Goal: Task Accomplishment & Management: Use online tool/utility

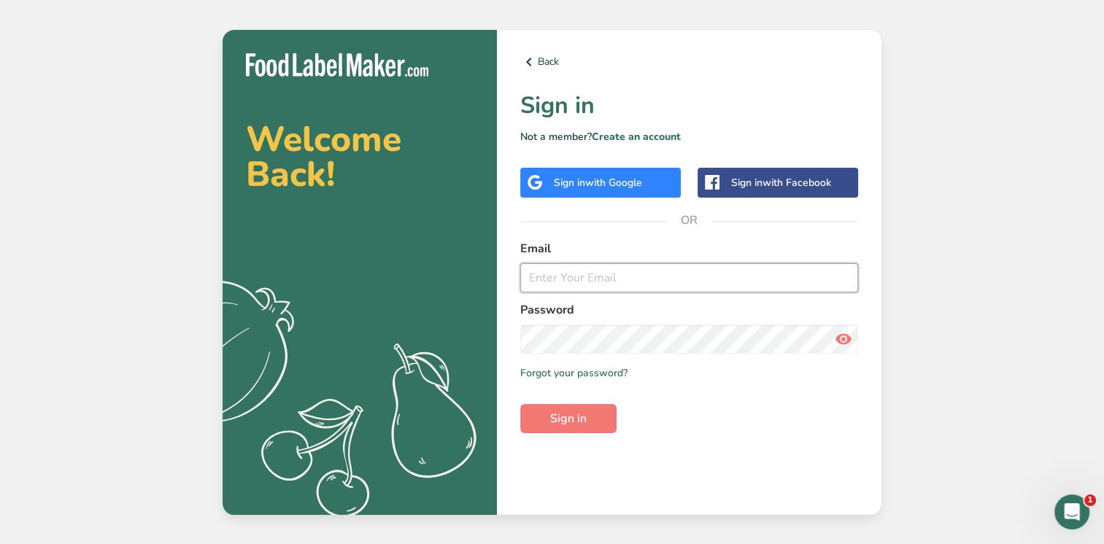
click at [527, 272] on input "email" at bounding box center [689, 277] width 338 height 29
type input "[PERSON_NAME][EMAIL_ADDRESS][DOMAIN_NAME]"
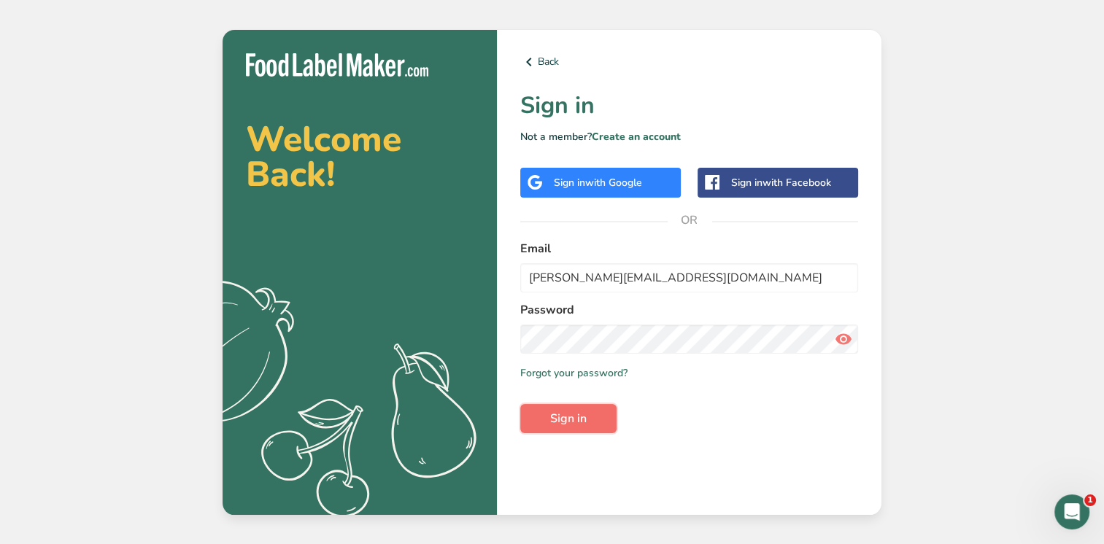
click at [552, 424] on span "Sign in" at bounding box center [568, 419] width 36 height 18
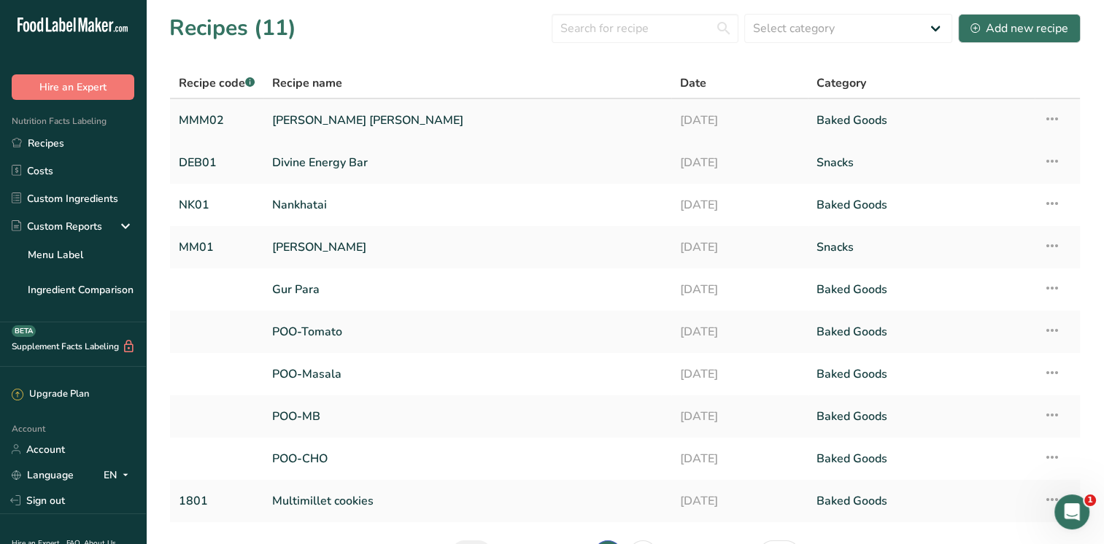
click at [362, 119] on link "[PERSON_NAME] [PERSON_NAME]" at bounding box center [467, 120] width 390 height 31
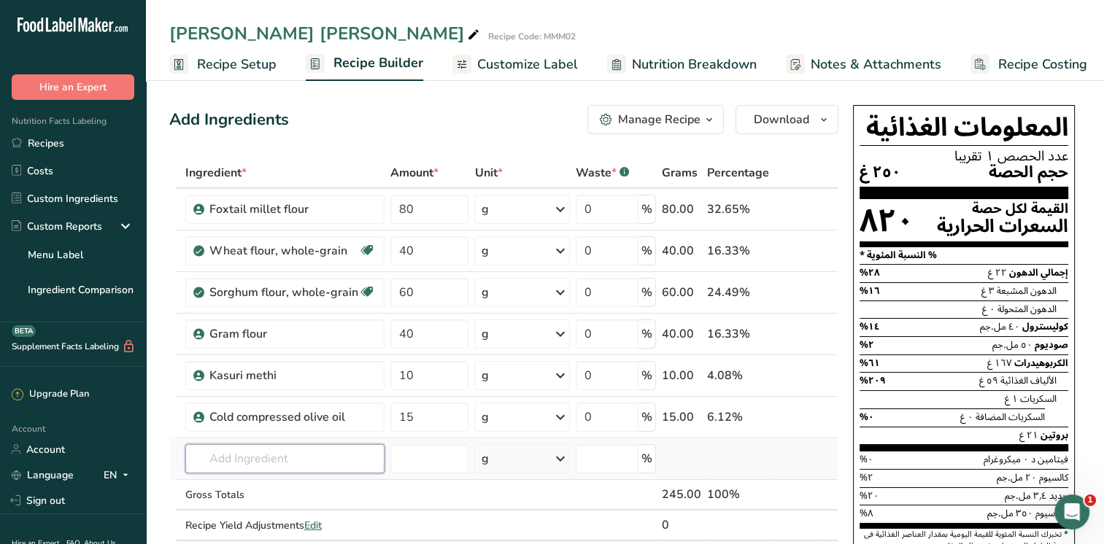
click at [216, 456] on input "text" at bounding box center [284, 458] width 199 height 29
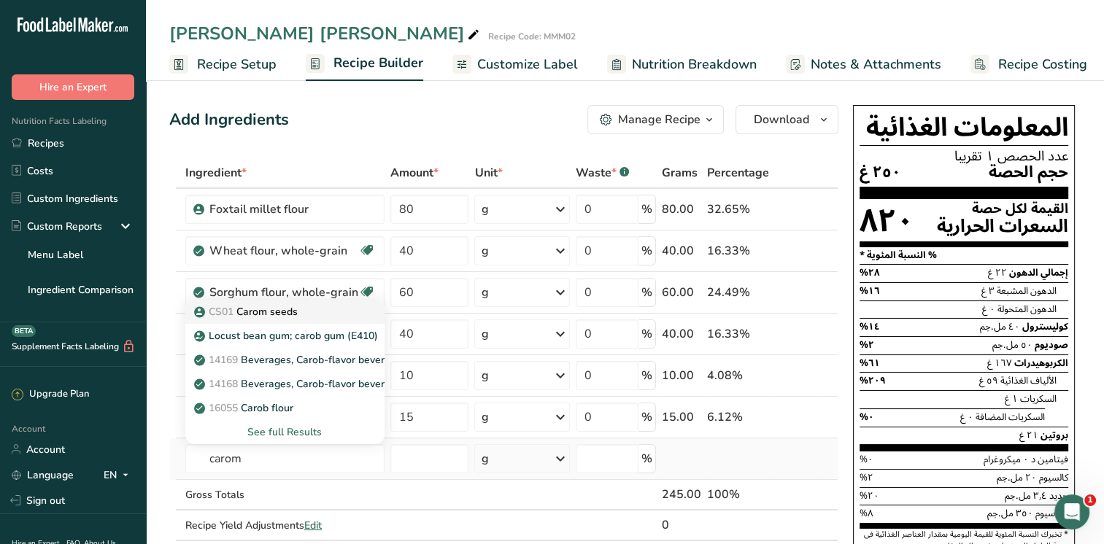
click at [281, 313] on p "CS01 Carom seeds" at bounding box center [247, 311] width 101 height 15
type input "Carom seeds"
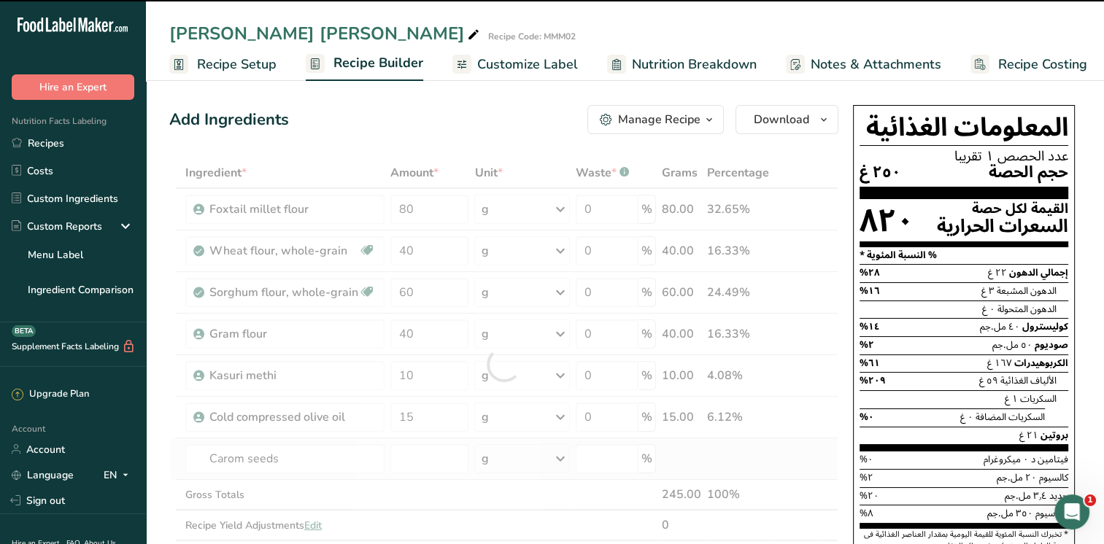
type input "0"
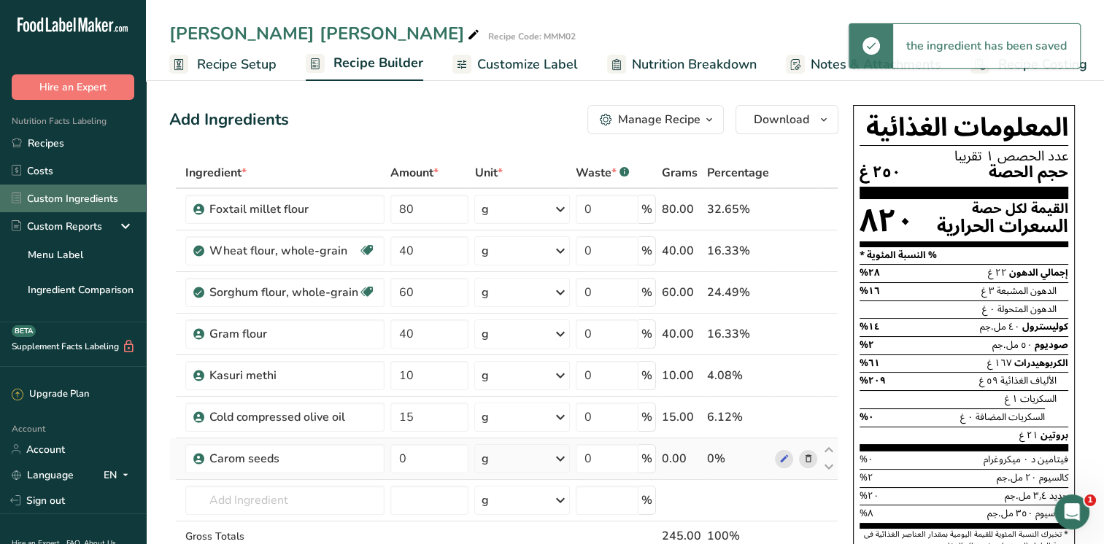
click at [84, 197] on link "Custom Ingredients" at bounding box center [73, 199] width 146 height 28
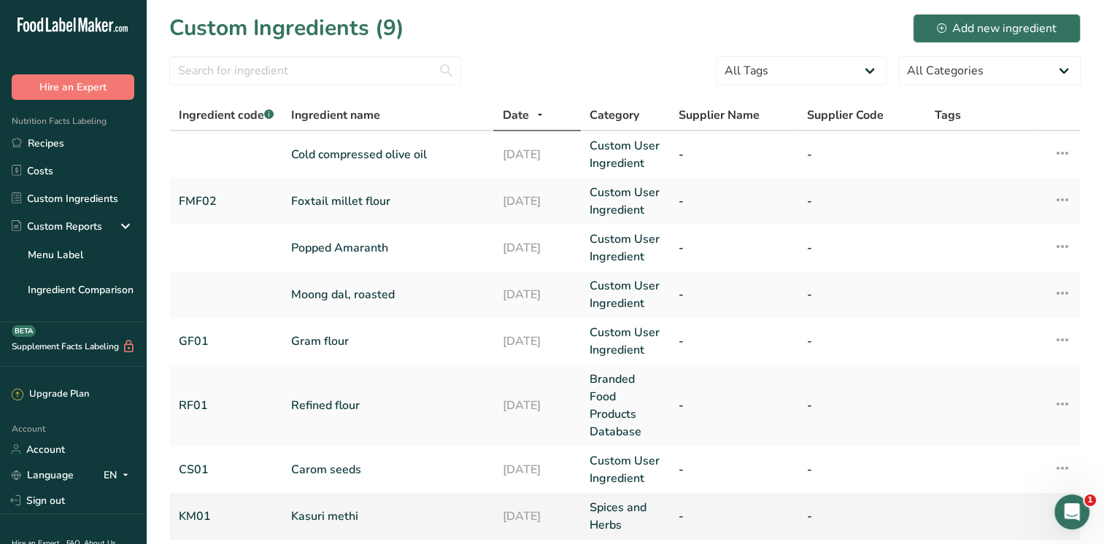
click at [317, 515] on link "Kasuri methi" at bounding box center [387, 517] width 193 height 18
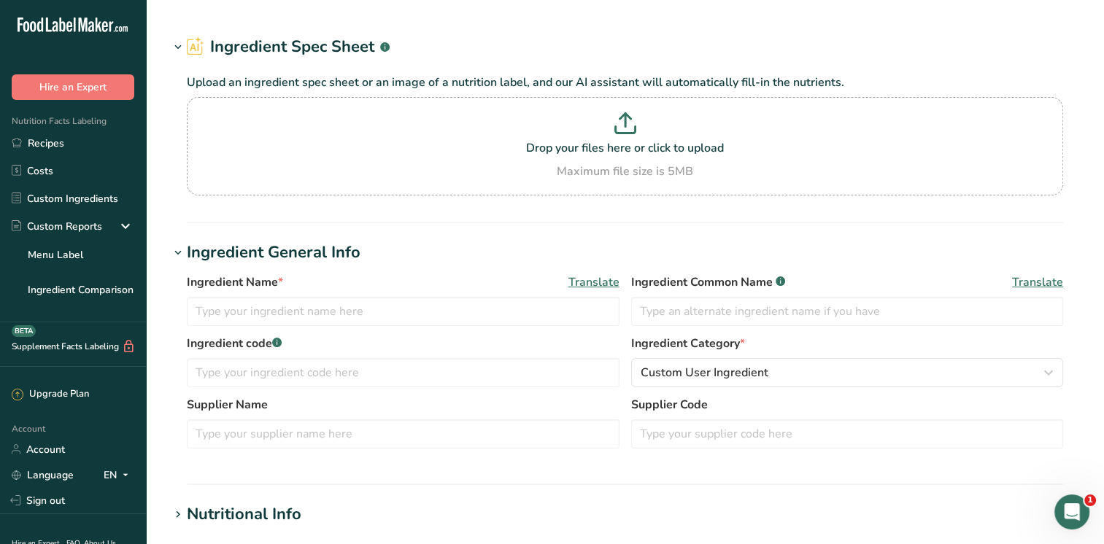
type input "Kasuri methi"
type input "KM01"
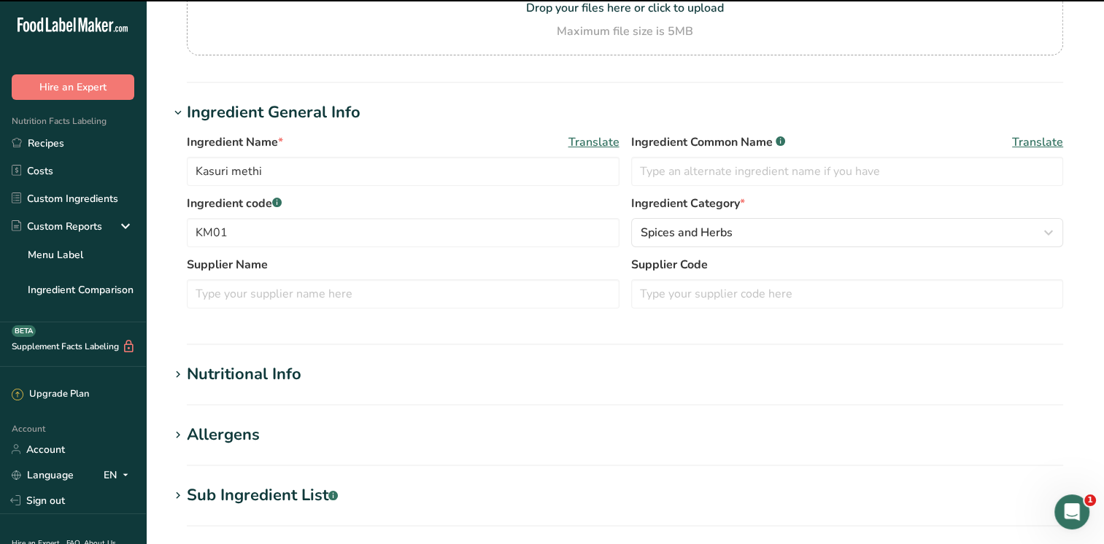
scroll to position [225, 0]
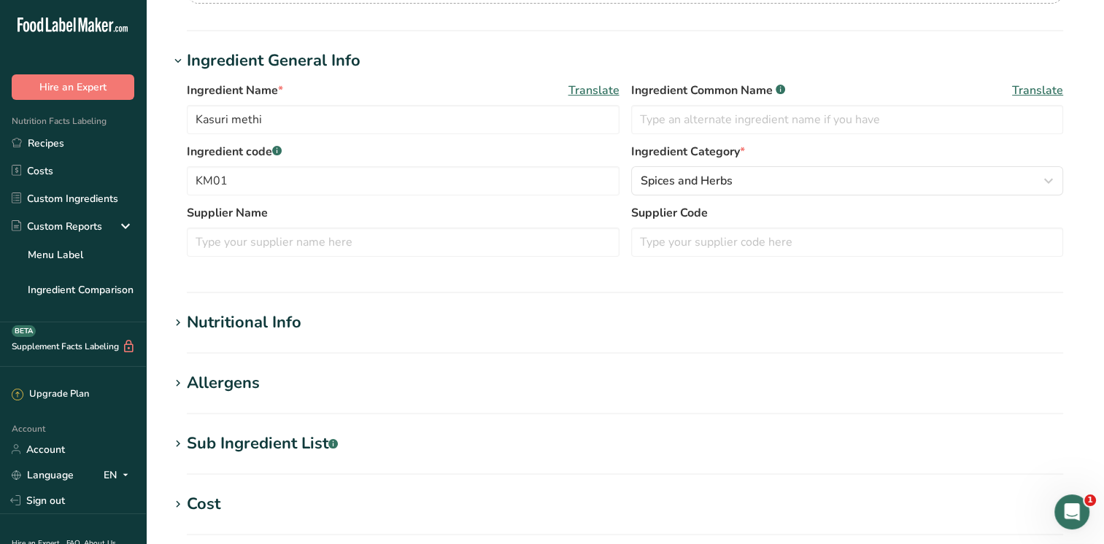
click at [172, 324] on icon at bounding box center [177, 323] width 13 height 20
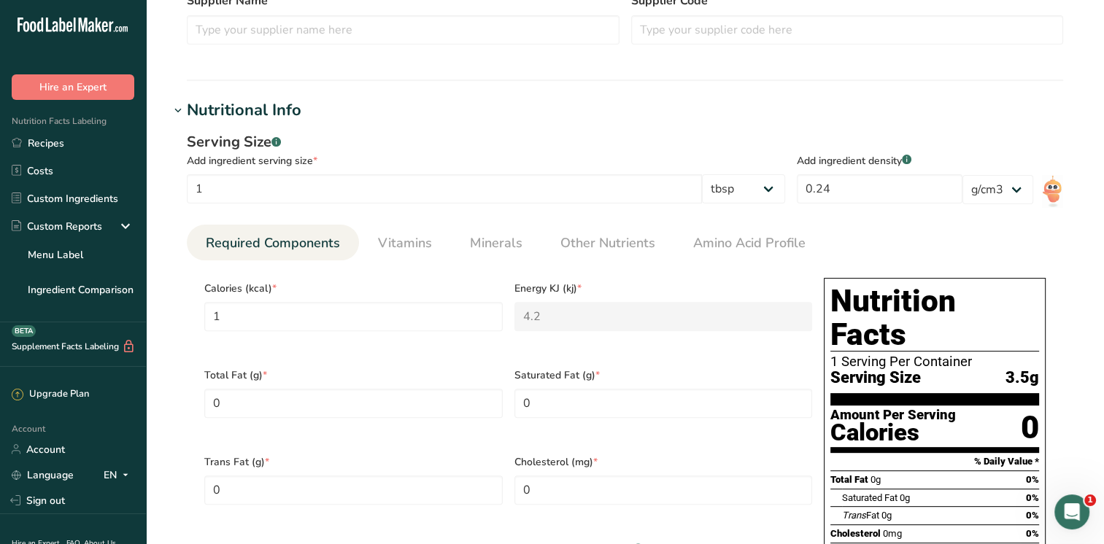
scroll to position [471, 0]
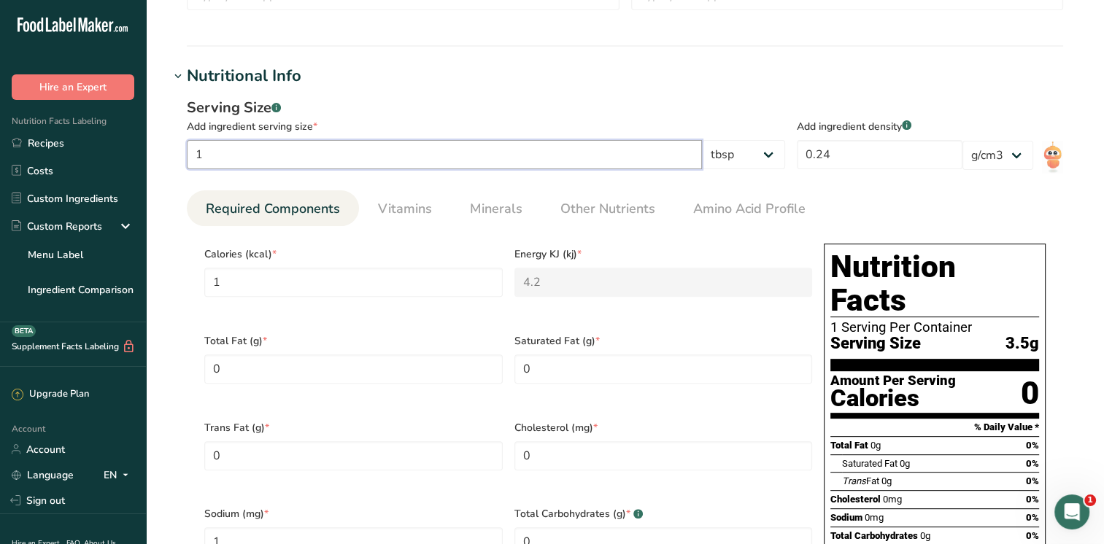
click at [228, 154] on input "1" at bounding box center [444, 154] width 515 height 29
type input "10"
type KJ "42"
type input "10"
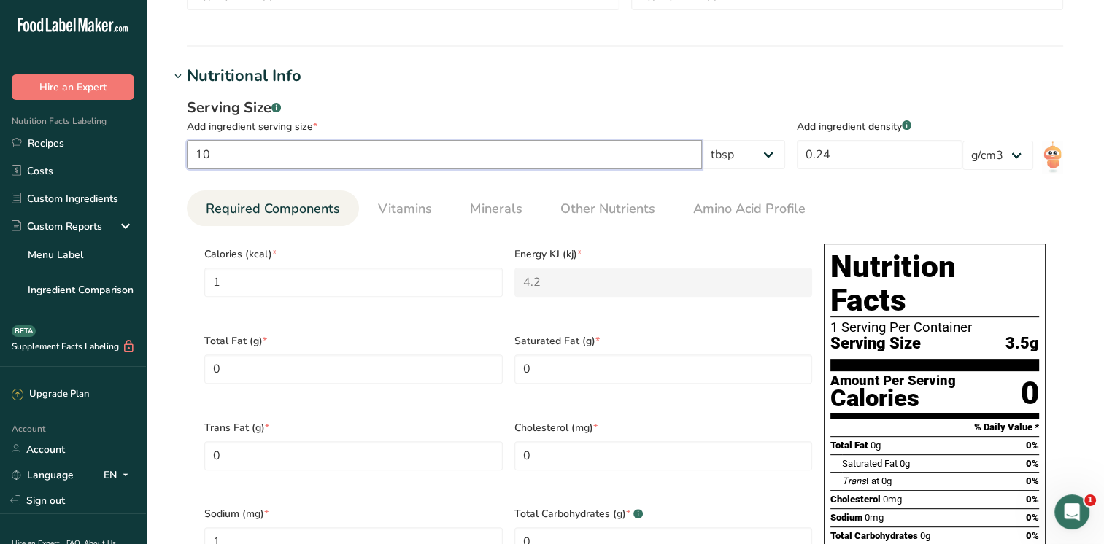
type Fiber "10"
type input "10"
click at [774, 159] on select "g kg mg mcg lb oz l mL fl oz tbsp tsp cup qt gallon" at bounding box center [743, 154] width 83 height 29
select select "0"
click at [785, 140] on select "g kg mg mcg lb oz l mL fl oz tbsp tsp cup qt gallon" at bounding box center [743, 154] width 83 height 29
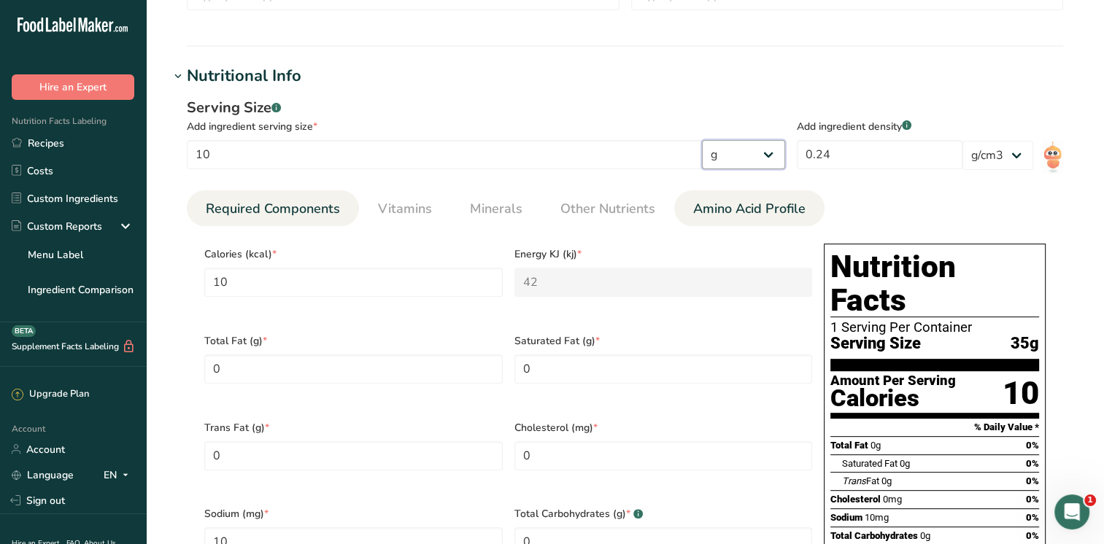
type input "2.8178"
type KJ "11.8347"
type input "2.8178"
type Fiber "2.8178"
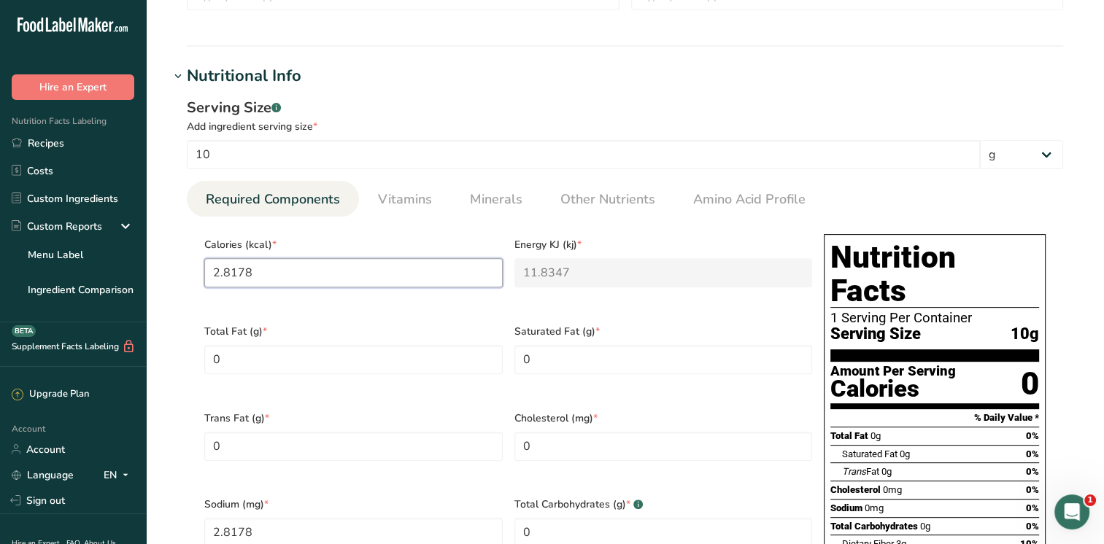
drag, startPoint x: 270, startPoint y: 270, endPoint x: 187, endPoint y: 277, distance: 82.8
click at [187, 277] on section "Calories (kcal) * 2.8178 Energy KJ (kj) * 11.8347 Total Fat (g) * 0 Saturated F…" at bounding box center [625, 489] width 876 height 544
type input "3"
type KJ "12.6"
type input "32"
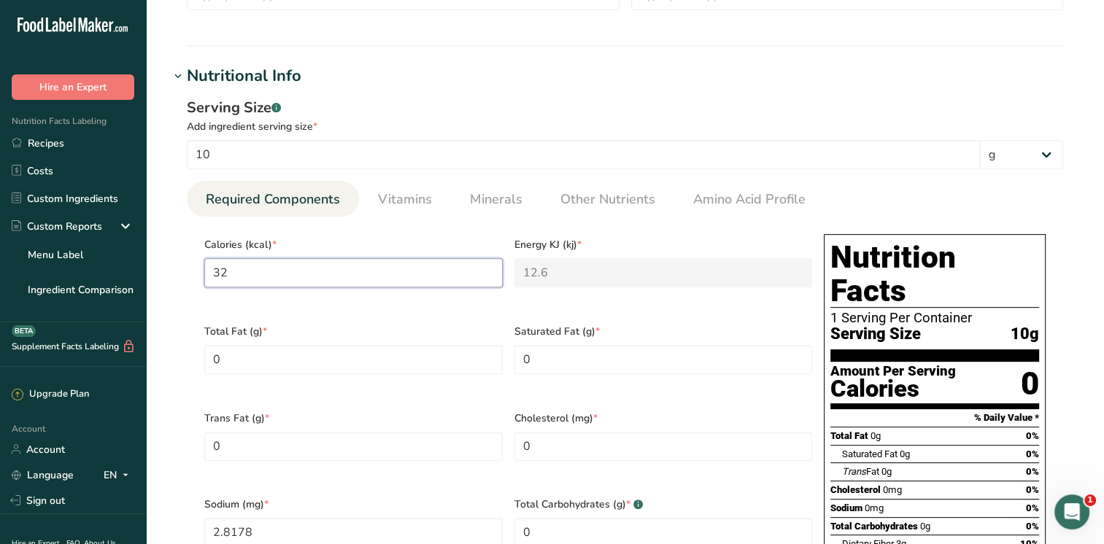
type KJ "133.9"
type input "32"
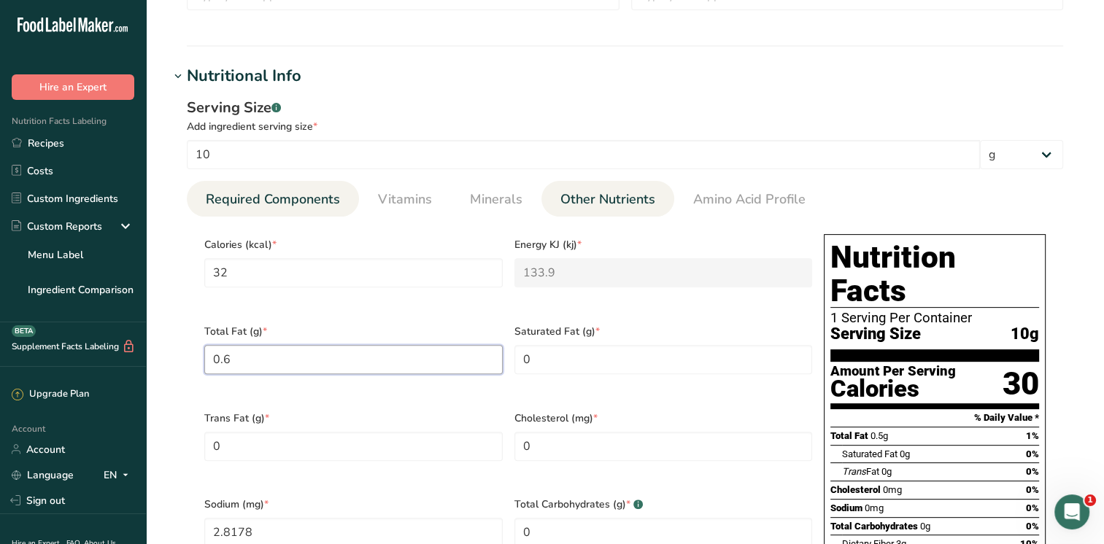
type Fat "0.6"
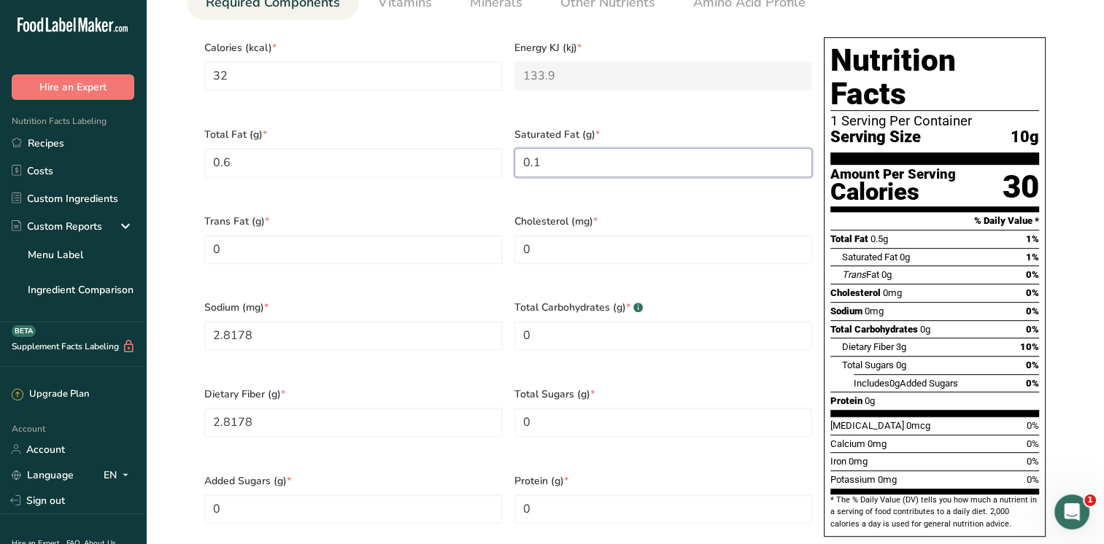
scroll to position [786, 0]
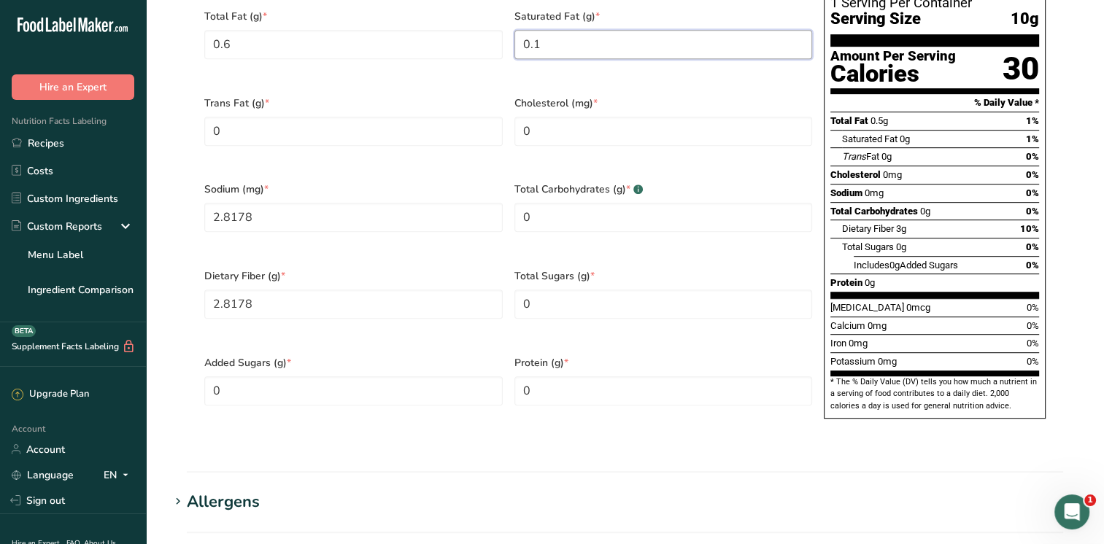
type Fat "0.1"
drag, startPoint x: 252, startPoint y: 199, endPoint x: 190, endPoint y: 195, distance: 62.9
click at [190, 195] on section "Calories (kcal) * 32 Energy KJ (kj) * 133.9 Total Fat (g) * 0.6 Saturated Fat (…" at bounding box center [625, 174] width 876 height 544
type input "13"
drag, startPoint x: 540, startPoint y: 199, endPoint x: 508, endPoint y: 198, distance: 32.1
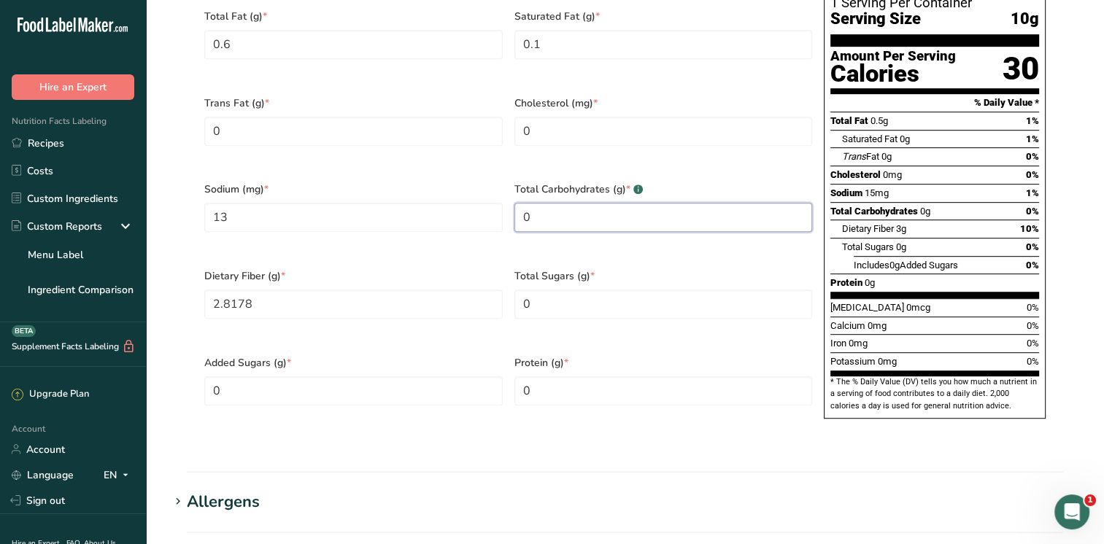
click at [508, 198] on div "Total Carbohydrates (g) * .a-a{fill:#347362;}.b-a{fill:#fff;} 0" at bounding box center [663, 216] width 310 height 87
type Carbohydrates "6"
drag, startPoint x: 273, startPoint y: 279, endPoint x: 158, endPoint y: 276, distance: 114.6
click at [158, 276] on section "Edit Kasuri methi Ingredient Spec Sheet .a-a{fill:#347362;}.b-a{fill:#fff;} Upl…" at bounding box center [625, 90] width 958 height 1752
type Fiber "3.2"
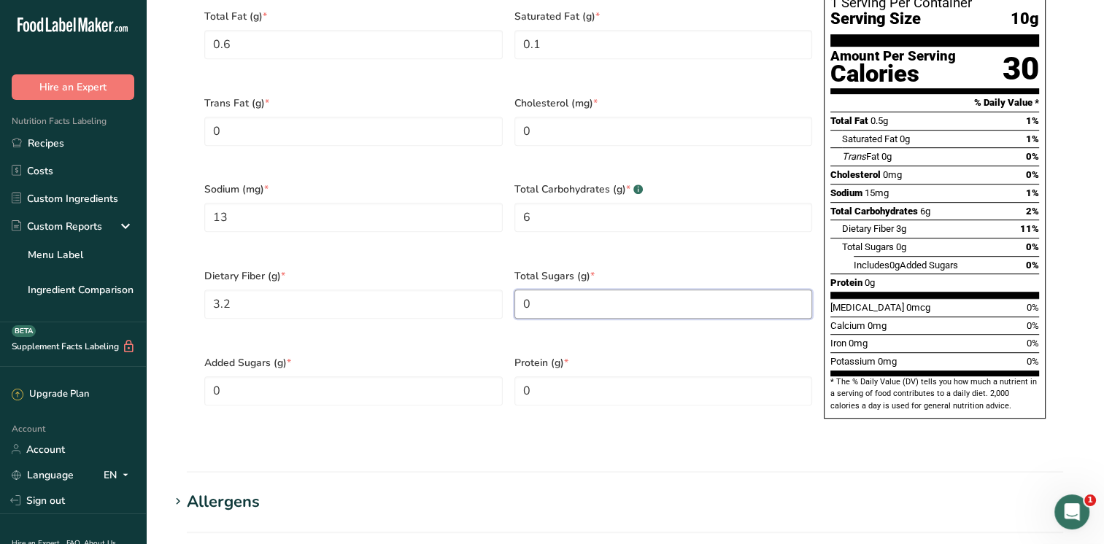
click at [547, 290] on Sugars "0" at bounding box center [663, 304] width 298 height 29
type Sugars "0.3"
click at [295, 376] on Sugars "0" at bounding box center [353, 390] width 298 height 29
click at [541, 376] on input "0" at bounding box center [663, 390] width 298 height 29
type input "0"
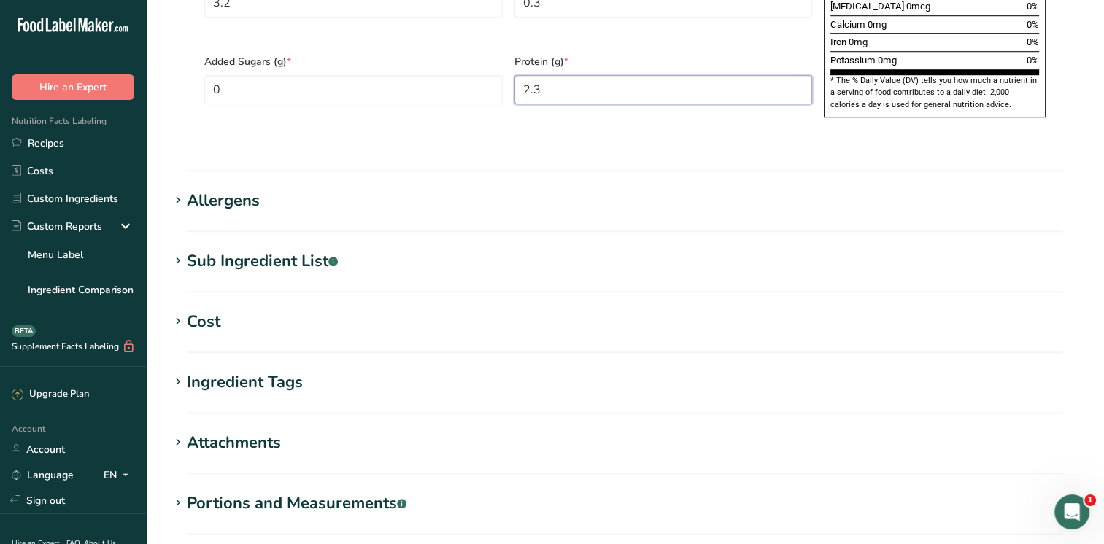
scroll to position [1218, 0]
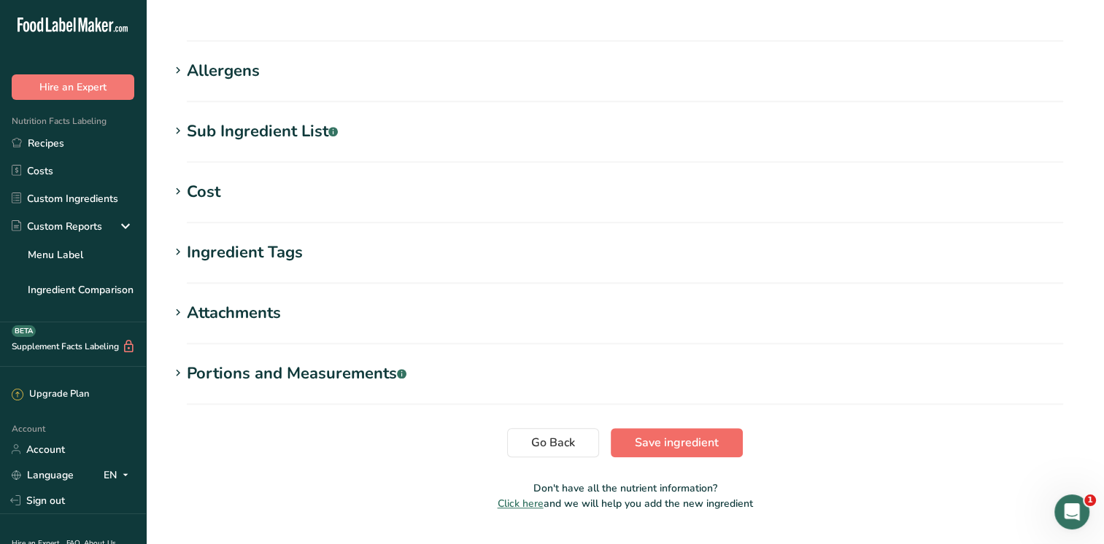
type input "2.3"
click at [703, 434] on span "Save ingredient" at bounding box center [677, 443] width 84 height 18
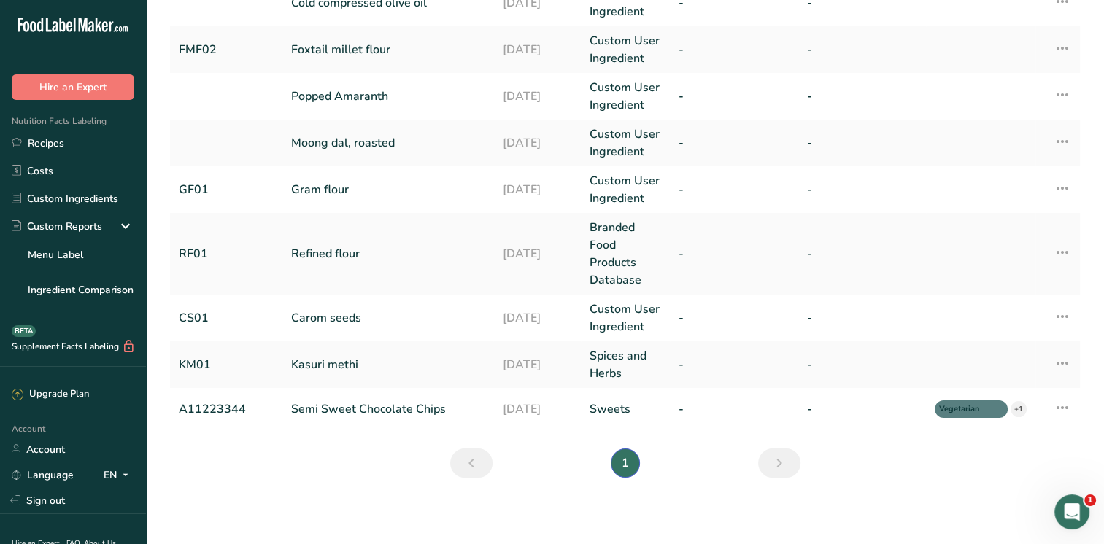
scroll to position [155, 0]
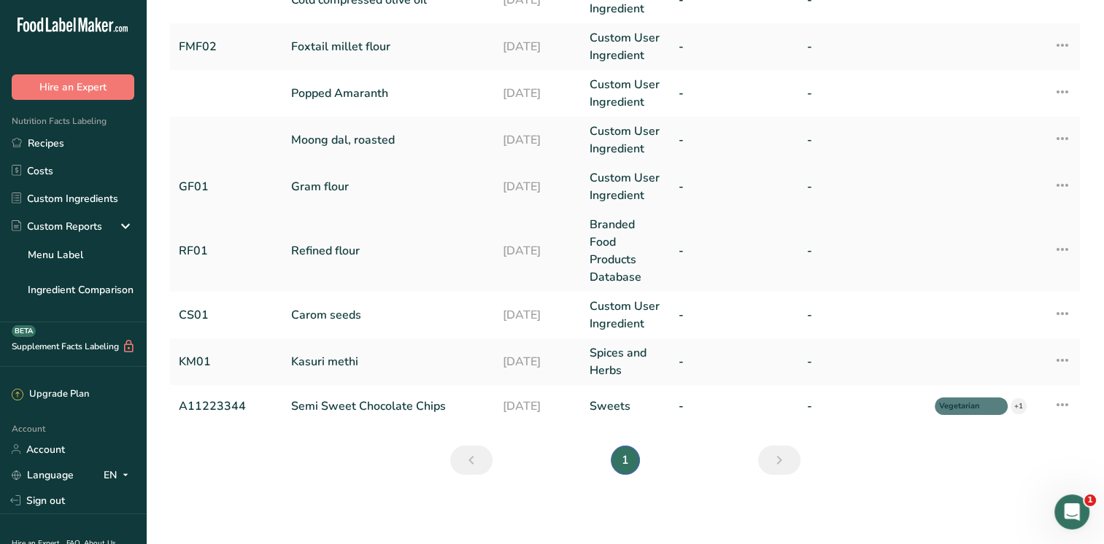
click at [302, 193] on link "Gram flour" at bounding box center [387, 187] width 193 height 18
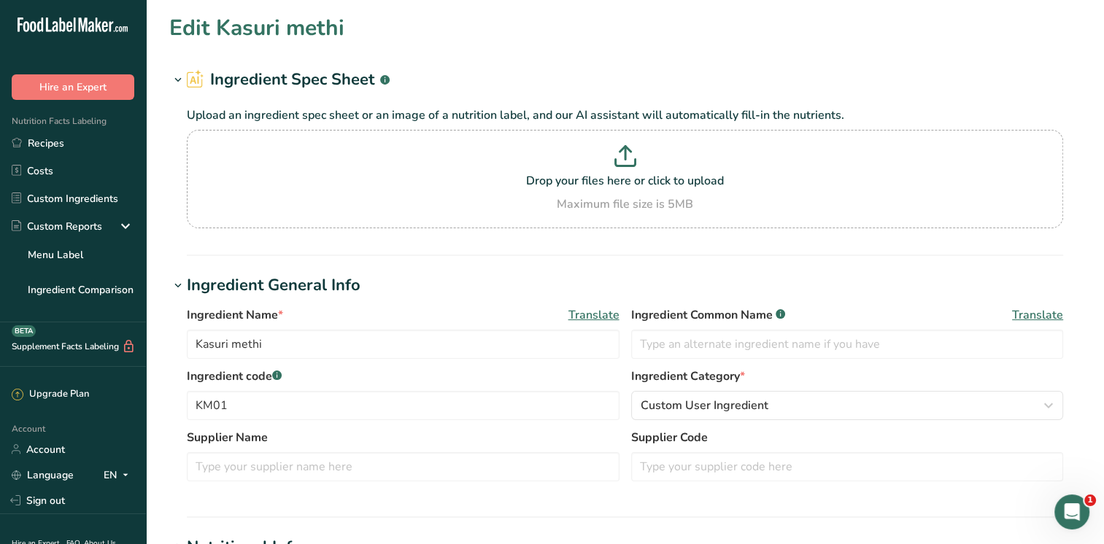
type input "Gram flour"
type input "Besan"
type input "GF01"
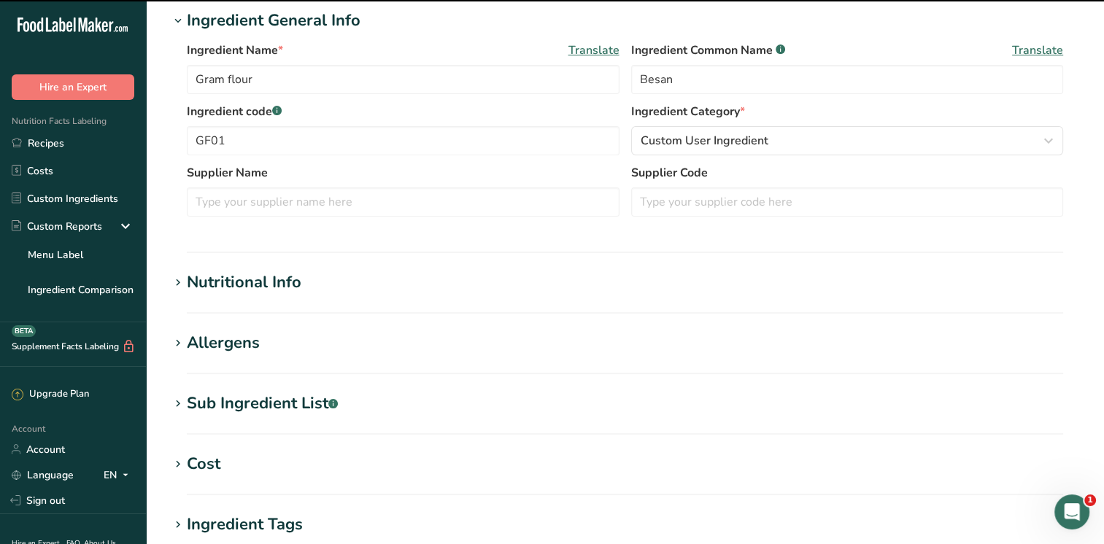
scroll to position [266, 0]
click at [178, 279] on icon at bounding box center [177, 282] width 13 height 20
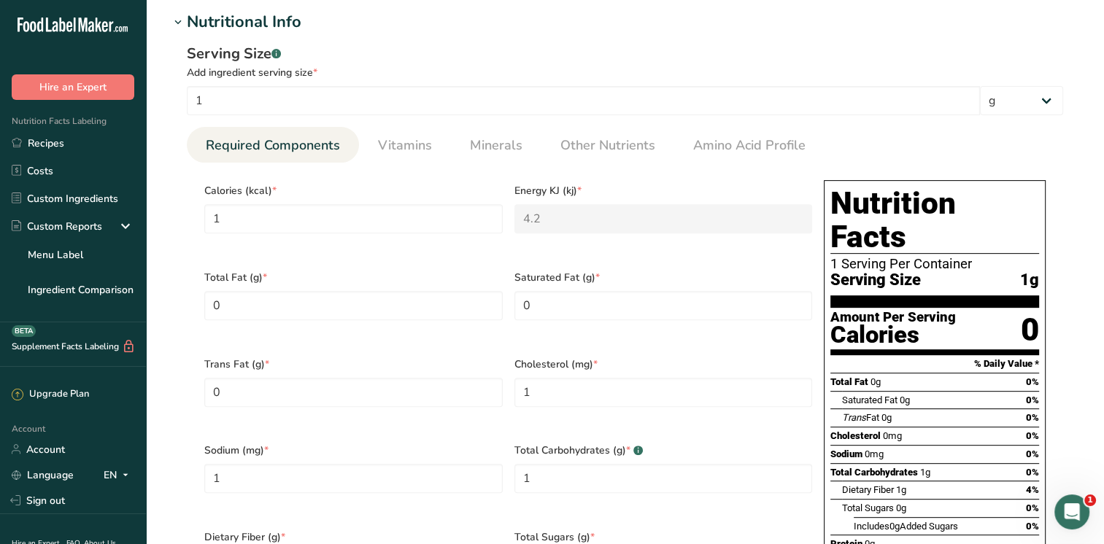
scroll to position [579, 0]
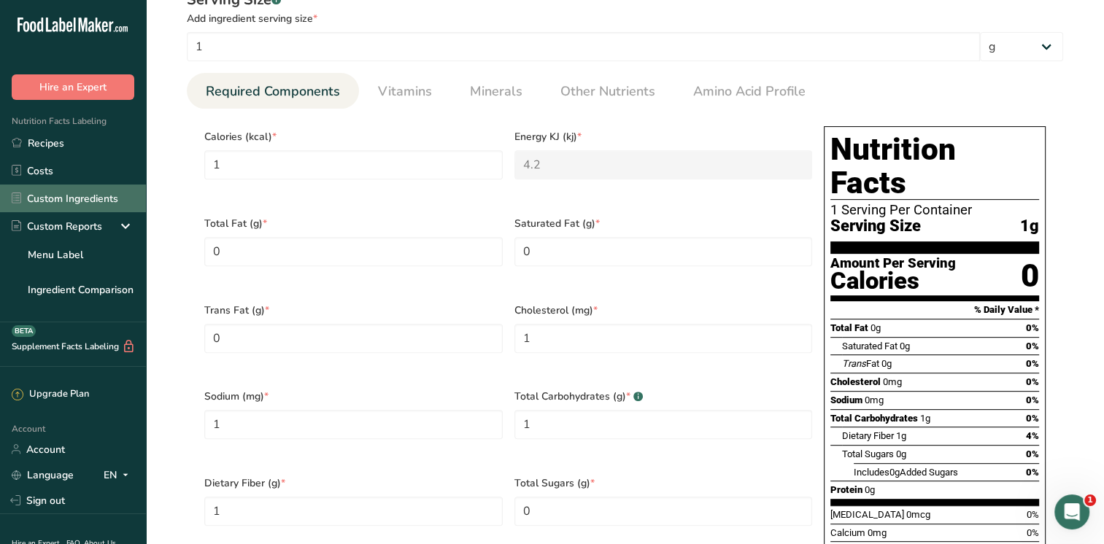
click at [108, 199] on link "Custom Ingredients" at bounding box center [73, 199] width 146 height 28
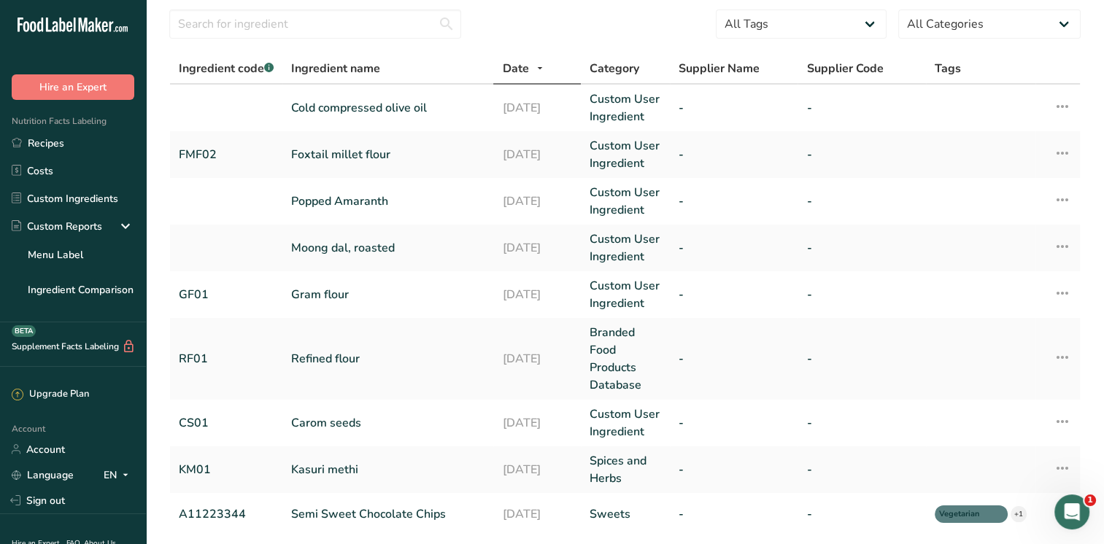
scroll to position [155, 0]
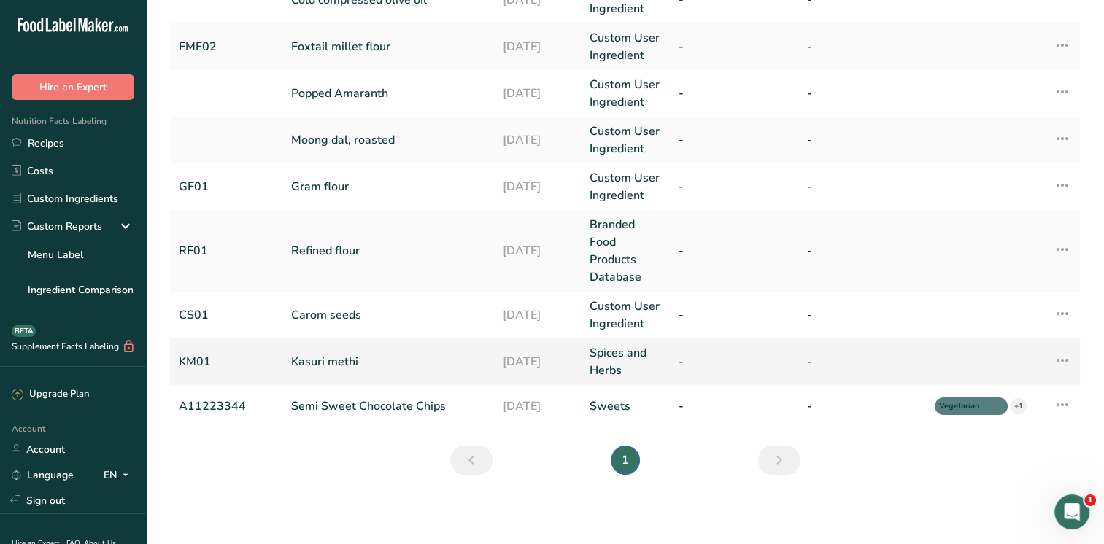
click at [333, 363] on link "Kasuri methi" at bounding box center [387, 362] width 193 height 18
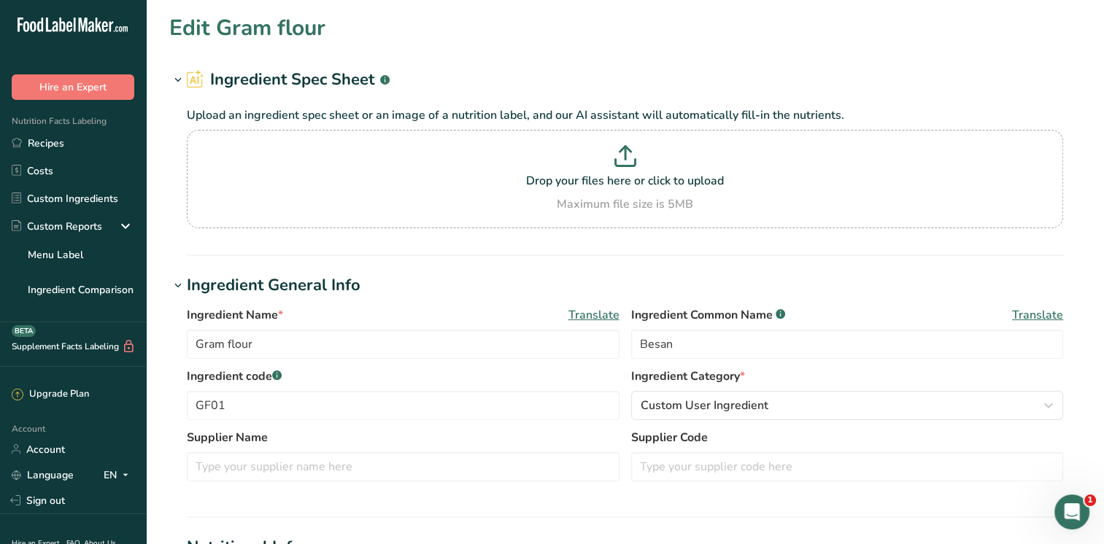
type input "Kasuri methi"
type input "KM01"
type input "10"
type input "32"
type KJ "133.9"
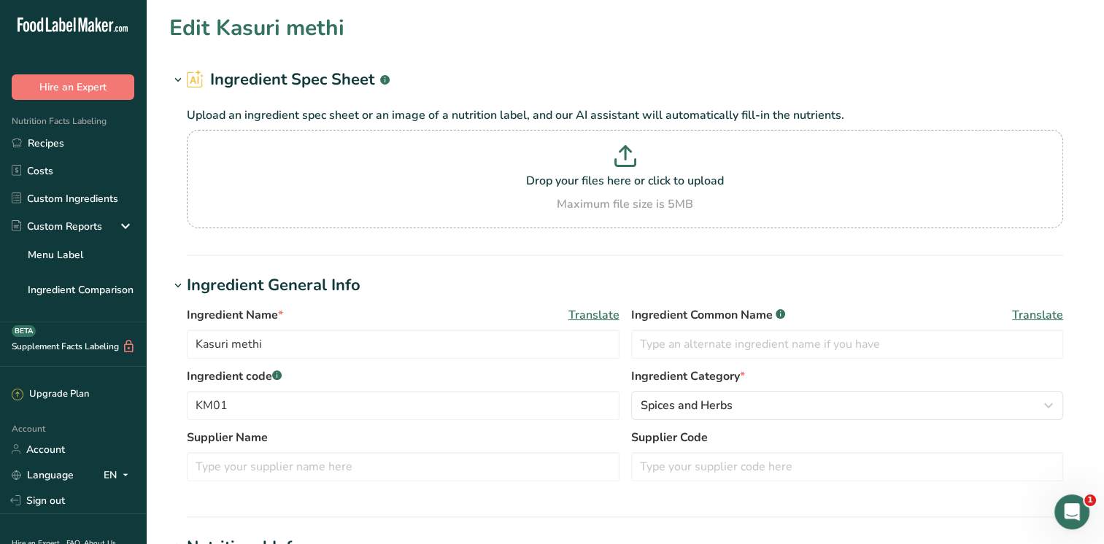
type Fat "0.6"
type Fat "0.1"
type Fat "0"
type input "0"
type input "13"
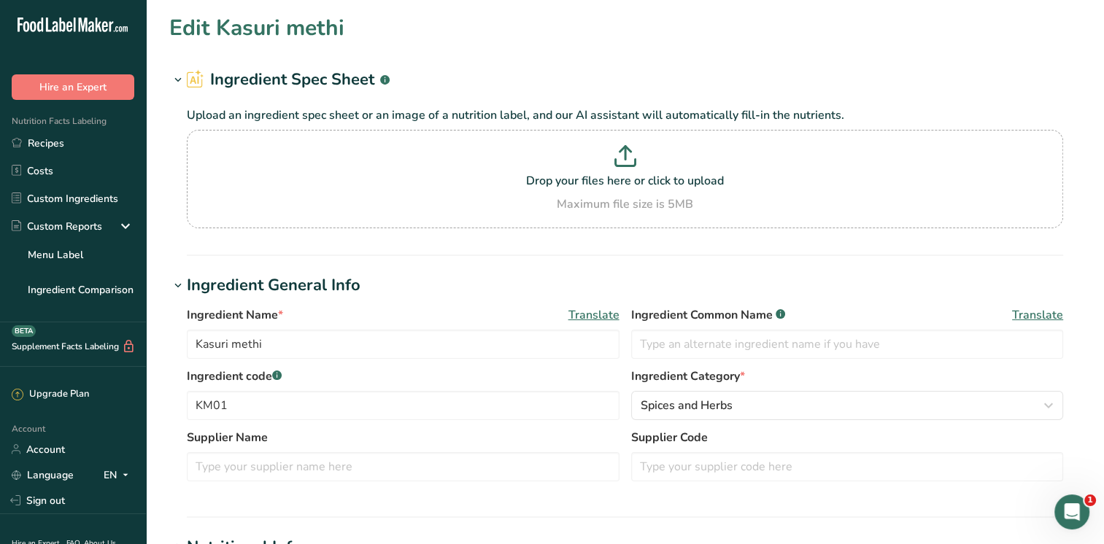
type Carbohydrates "6"
type Fiber "3.2"
type Sugars "0.3"
type Sugars "0"
type input "2.3"
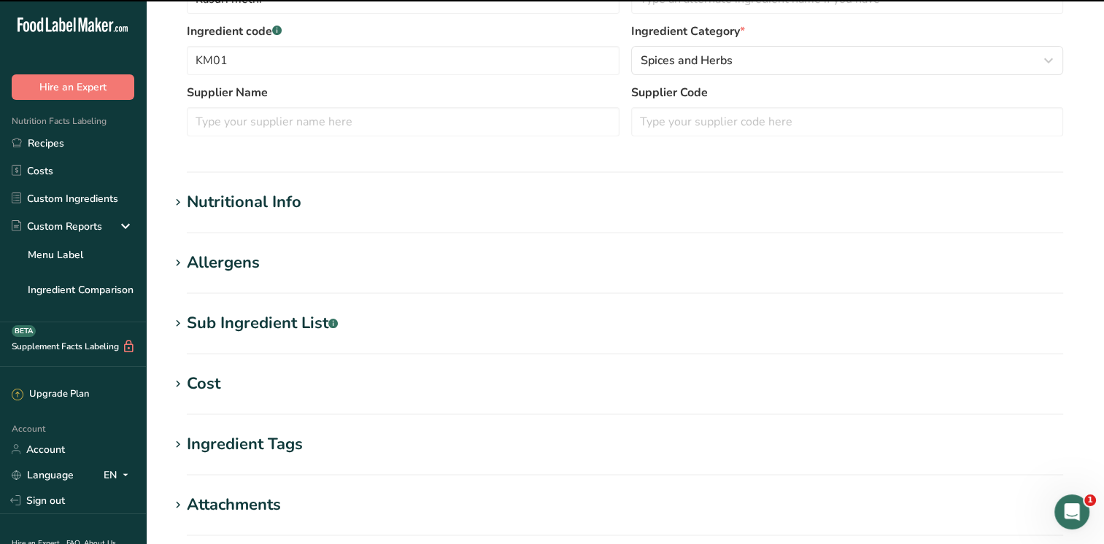
scroll to position [382, 0]
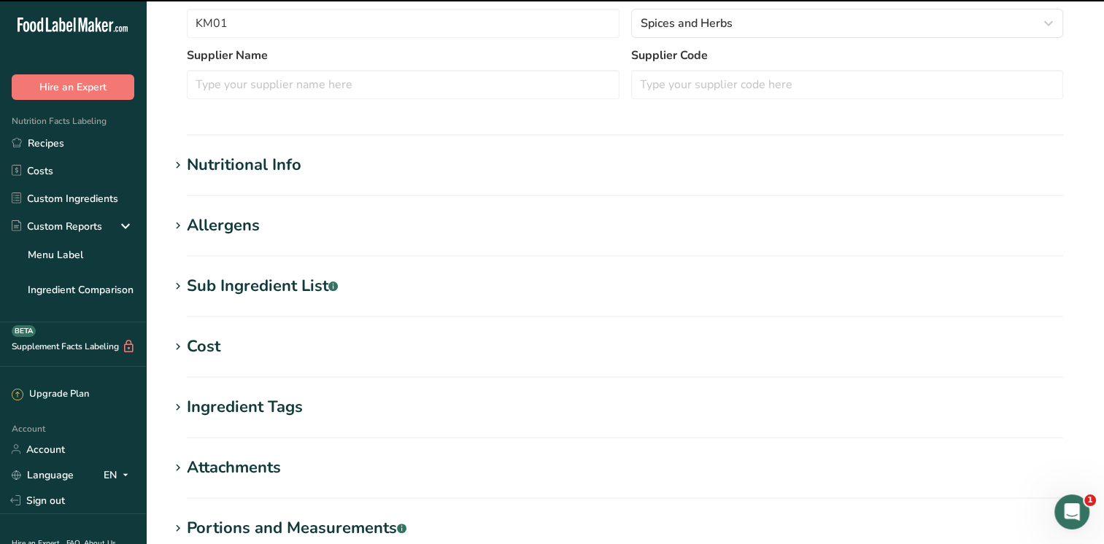
click at [1094, 306] on section "Edit Kasuri methi Ingredient Spec Sheet .a-a{fill:#347362;}.b-a{fill:#fff;} Upl…" at bounding box center [625, 154] width 958 height 1072
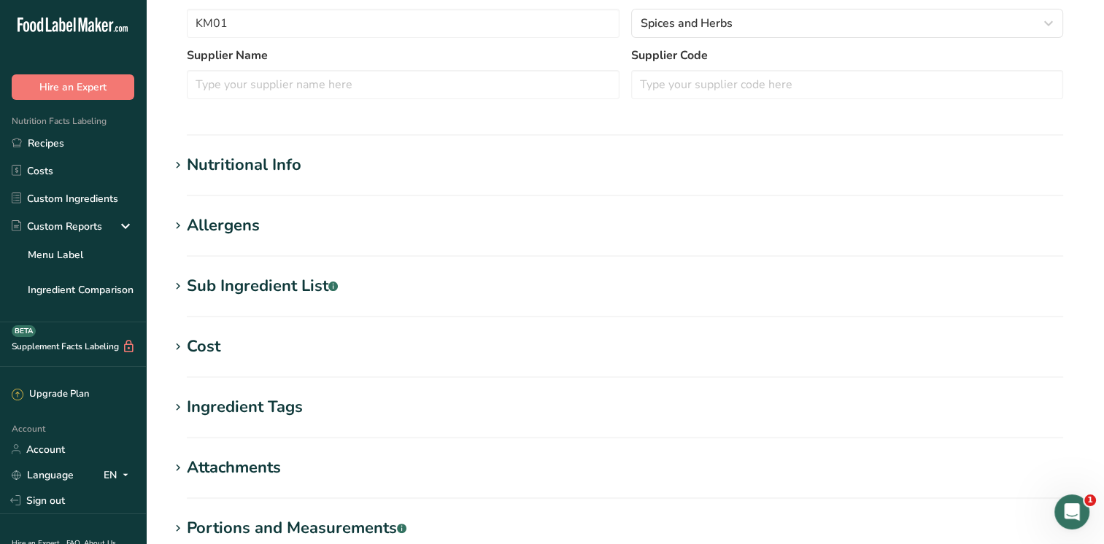
click at [176, 163] on icon at bounding box center [177, 165] width 13 height 20
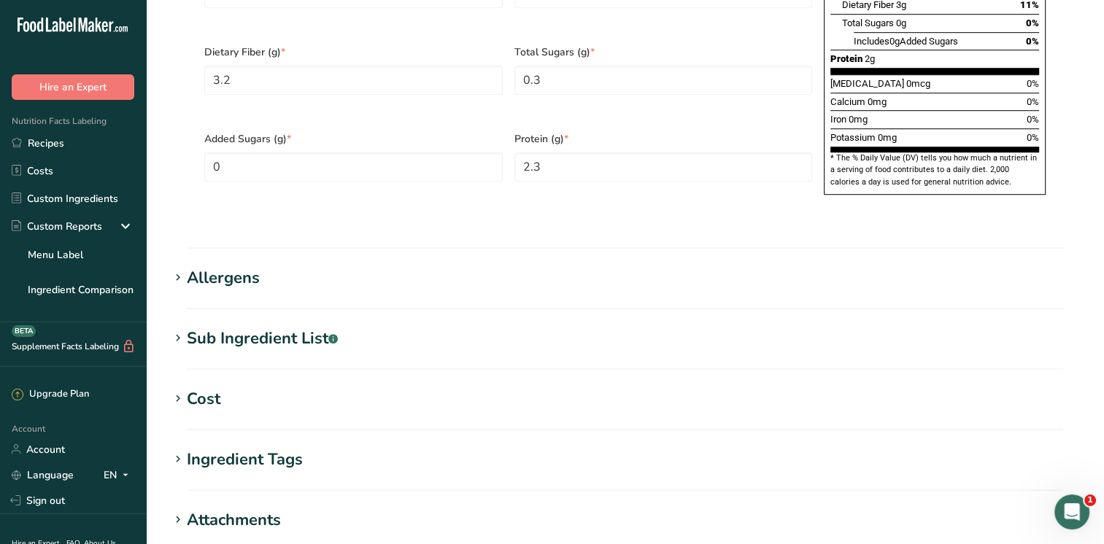
scroll to position [1126, 0]
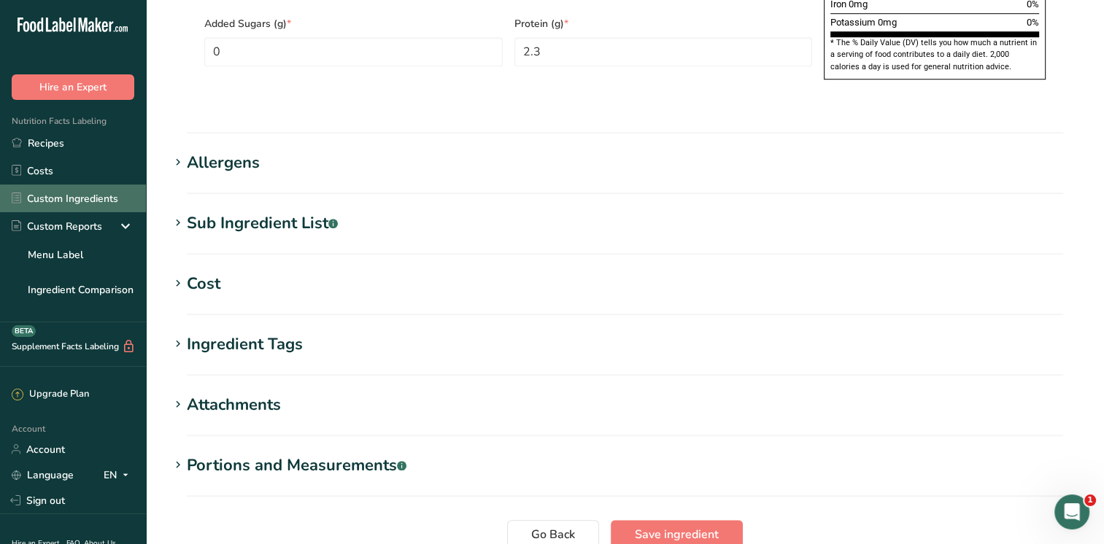
click at [47, 197] on link "Custom Ingredients" at bounding box center [73, 199] width 146 height 28
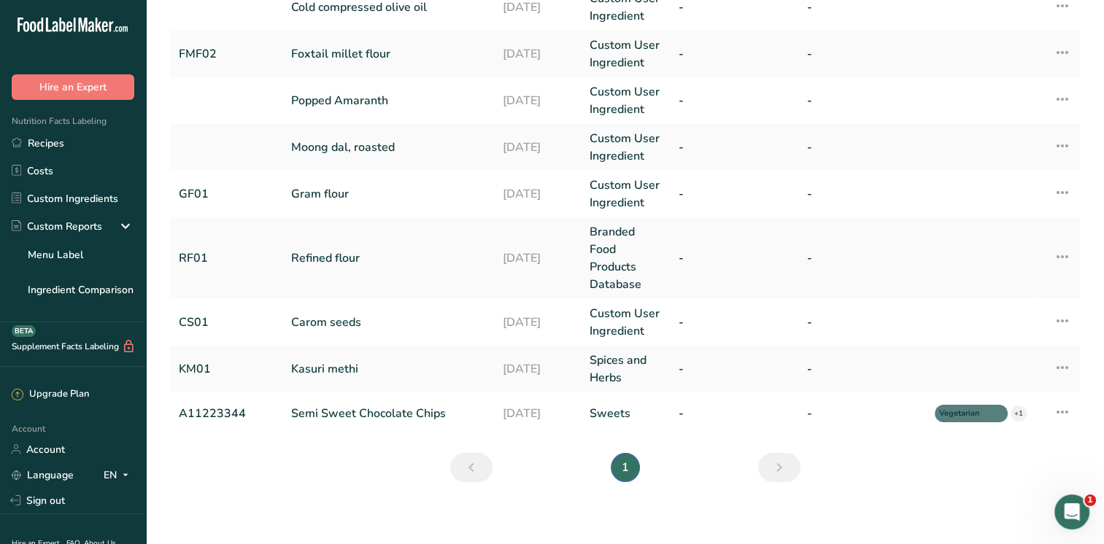
scroll to position [155, 0]
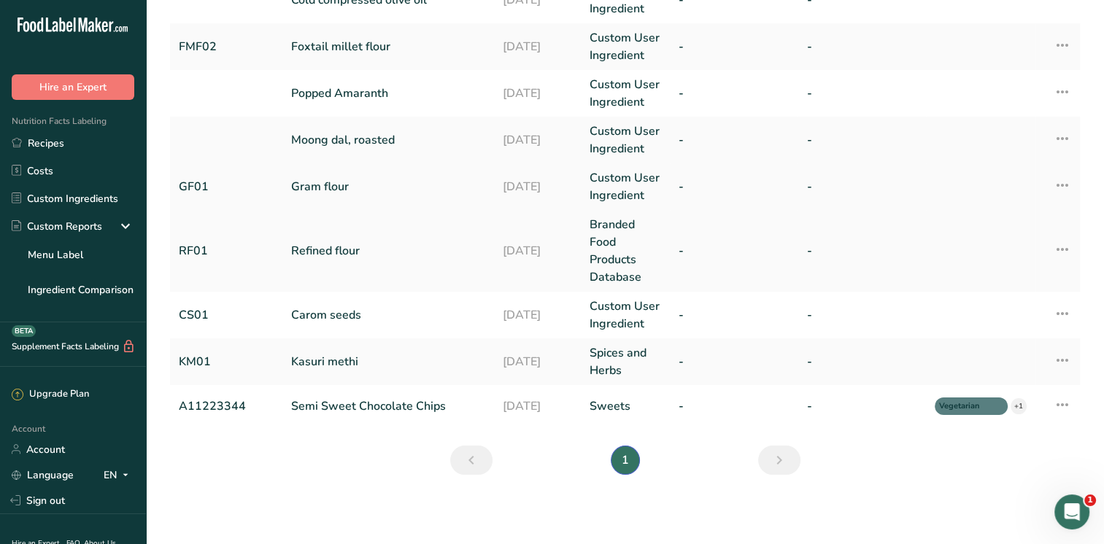
click at [327, 183] on link "Gram flour" at bounding box center [387, 187] width 193 height 18
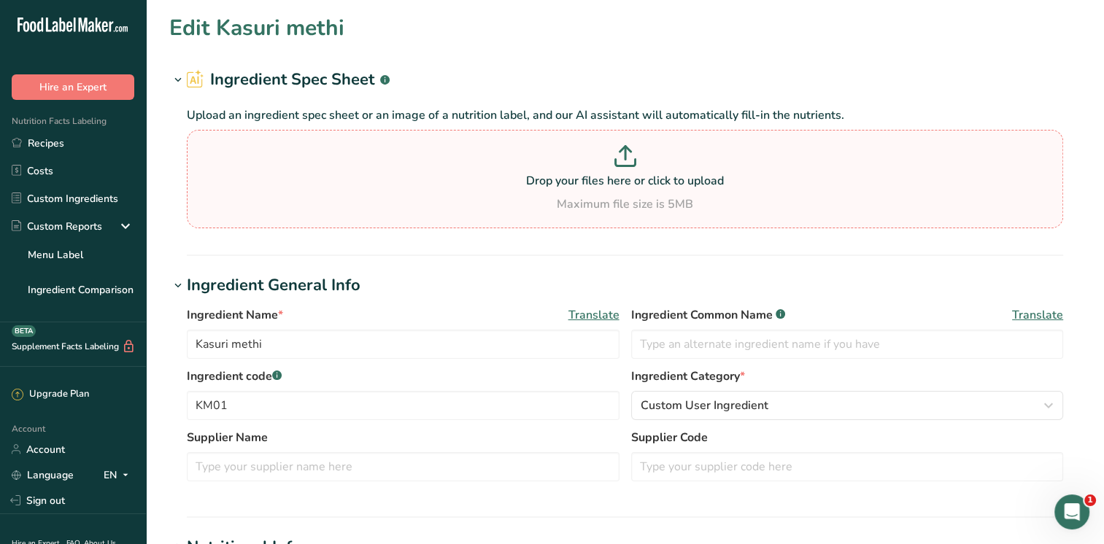
type input "Gram flour"
type input "Besan"
type input "GF01"
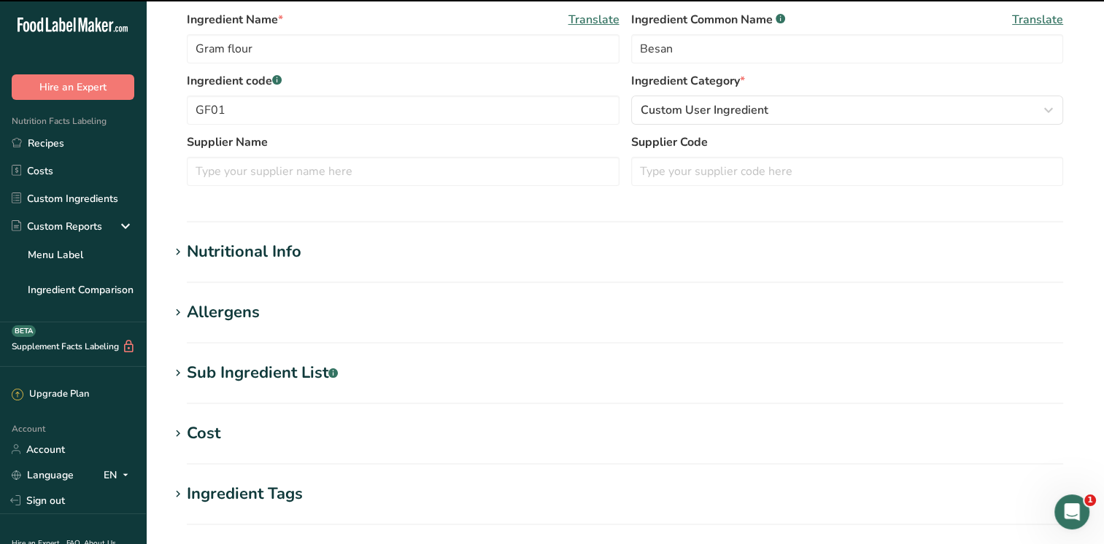
scroll to position [375, 0]
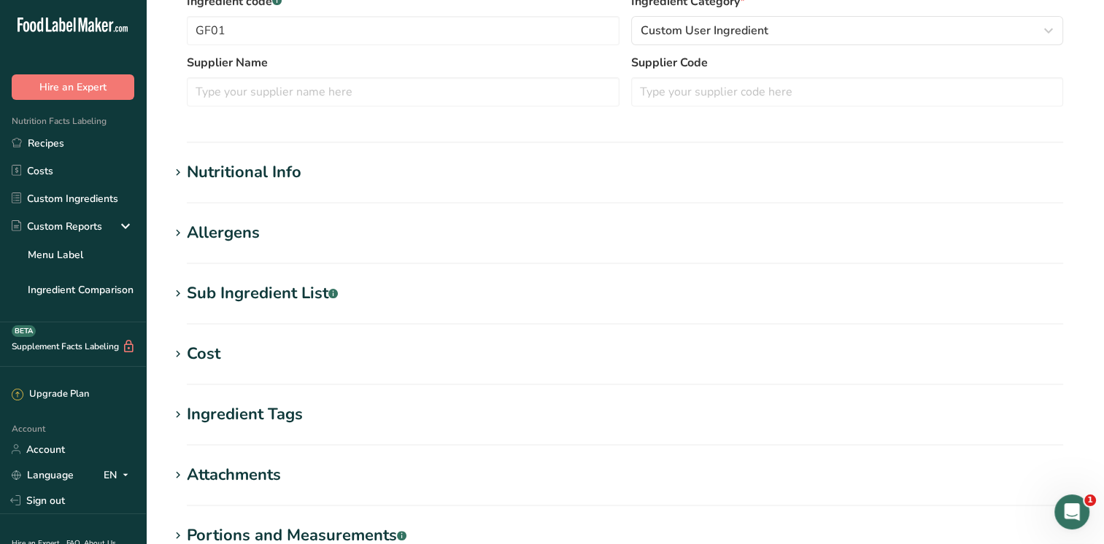
click at [174, 174] on icon at bounding box center [177, 173] width 13 height 20
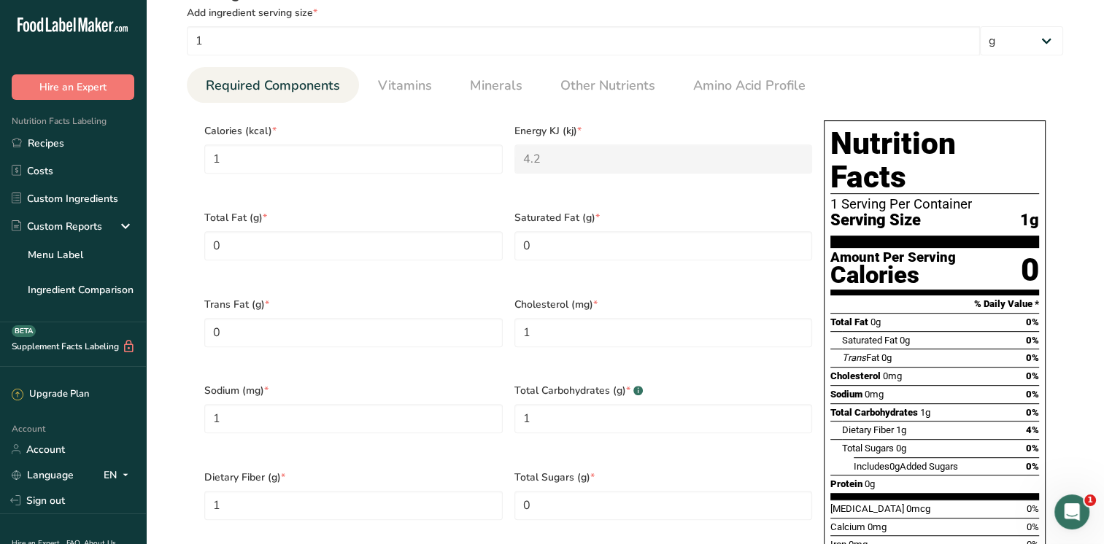
scroll to position [569, 0]
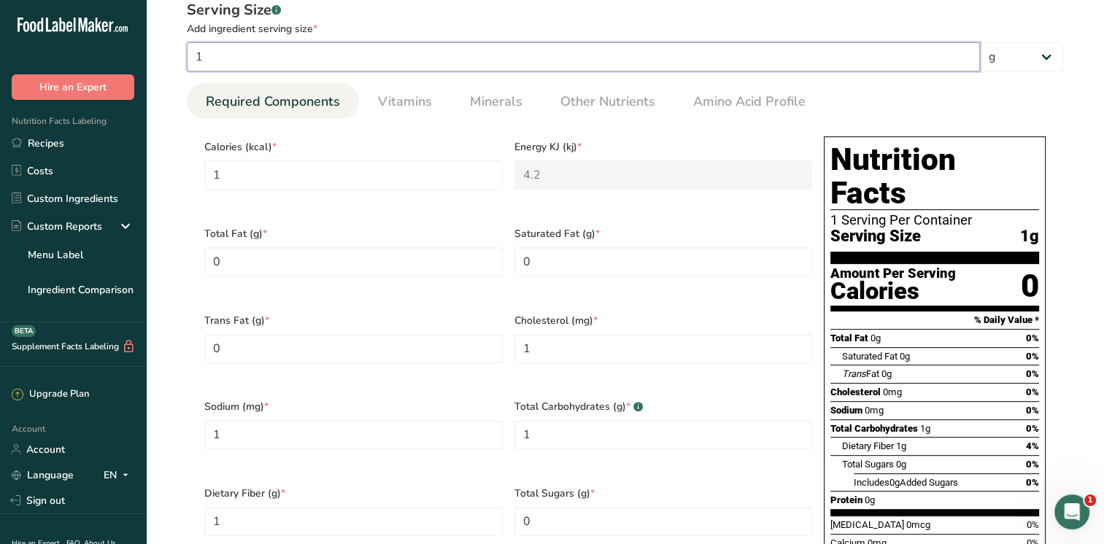
click at [214, 54] on input "1" at bounding box center [583, 56] width 793 height 29
type input "4"
type KJ "16.8"
type input "4"
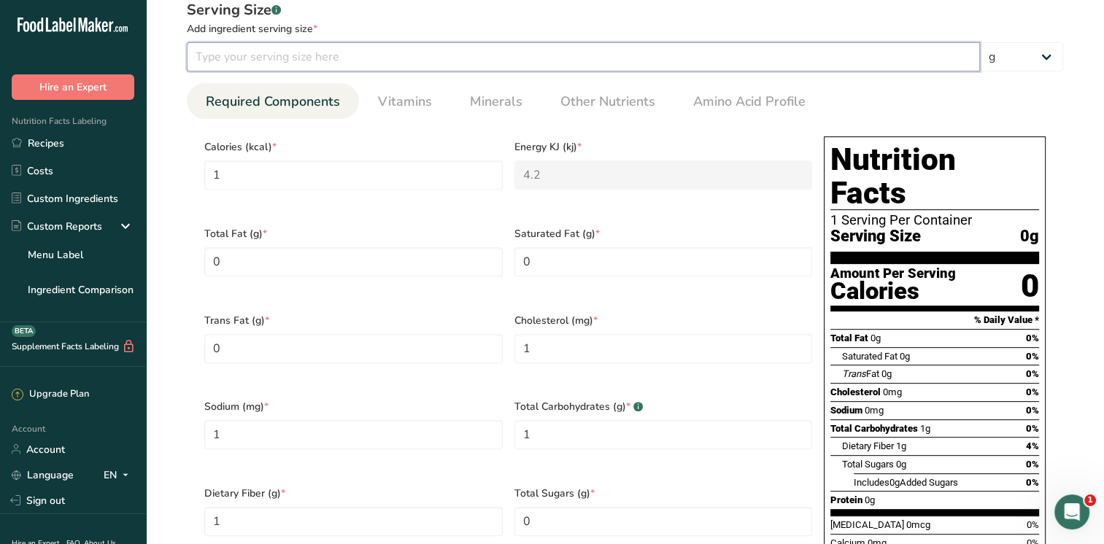
type input "4"
type Carbohydrates "4"
type Fiber "4"
type input "40"
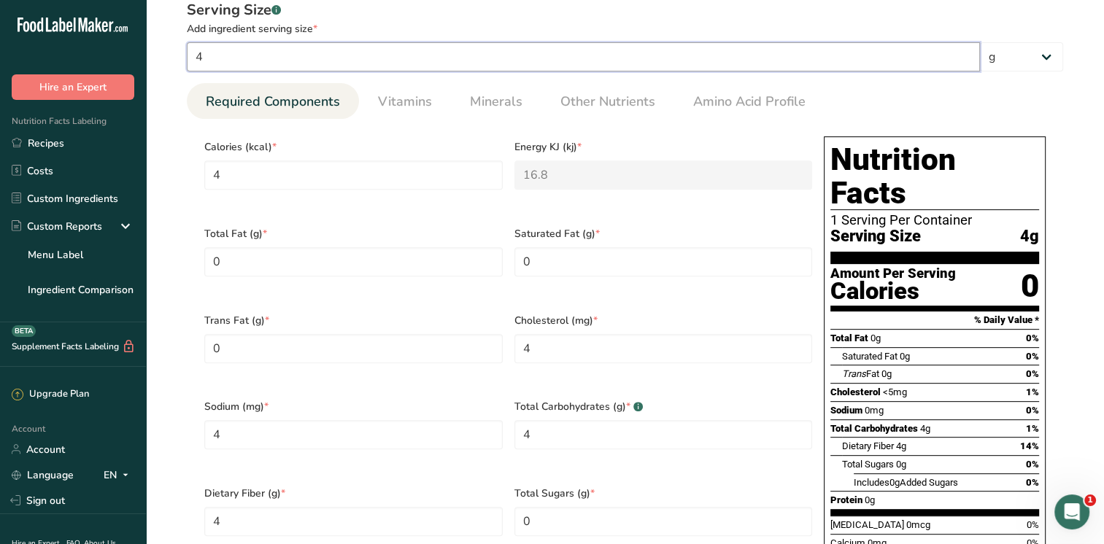
type KJ "168"
type input "40"
type Carbohydrates "40"
type Fiber "40"
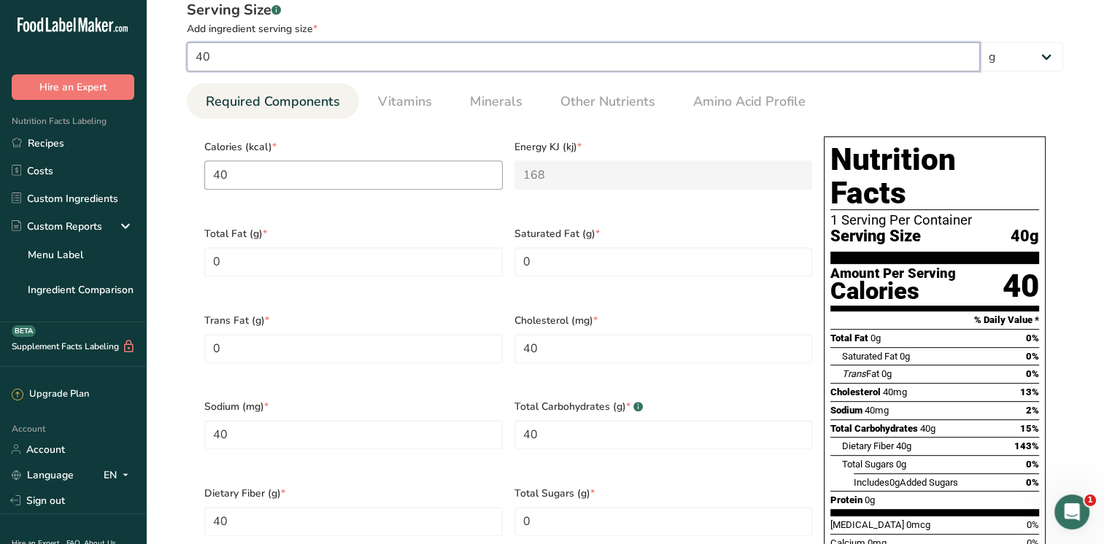
type input "40"
click at [242, 178] on input "40" at bounding box center [353, 174] width 298 height 29
type input "4"
type KJ "16.7"
type input "0"
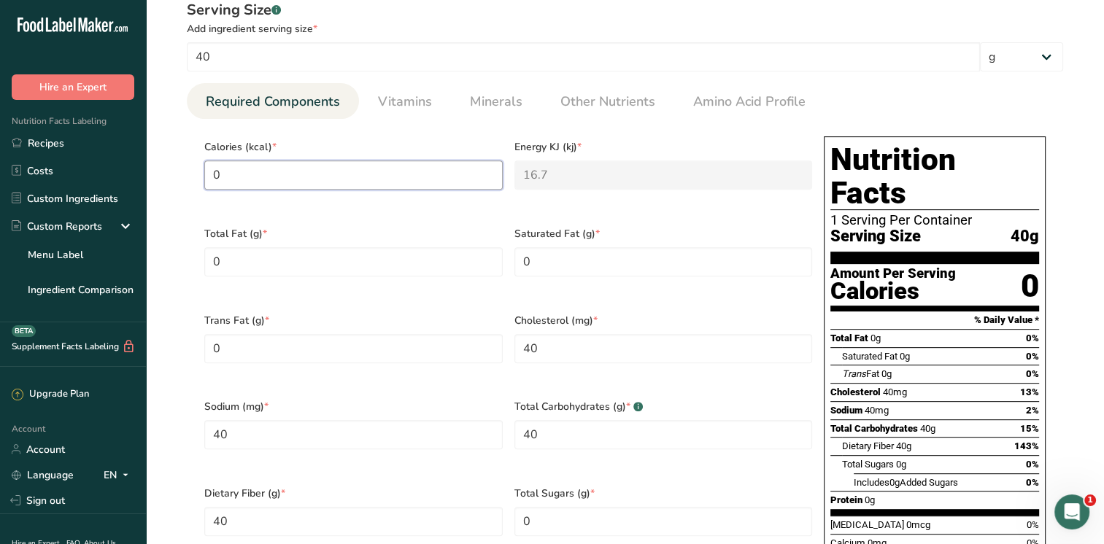
type KJ "0"
type input "1"
type KJ "4.2"
type input "15"
type KJ "62.8"
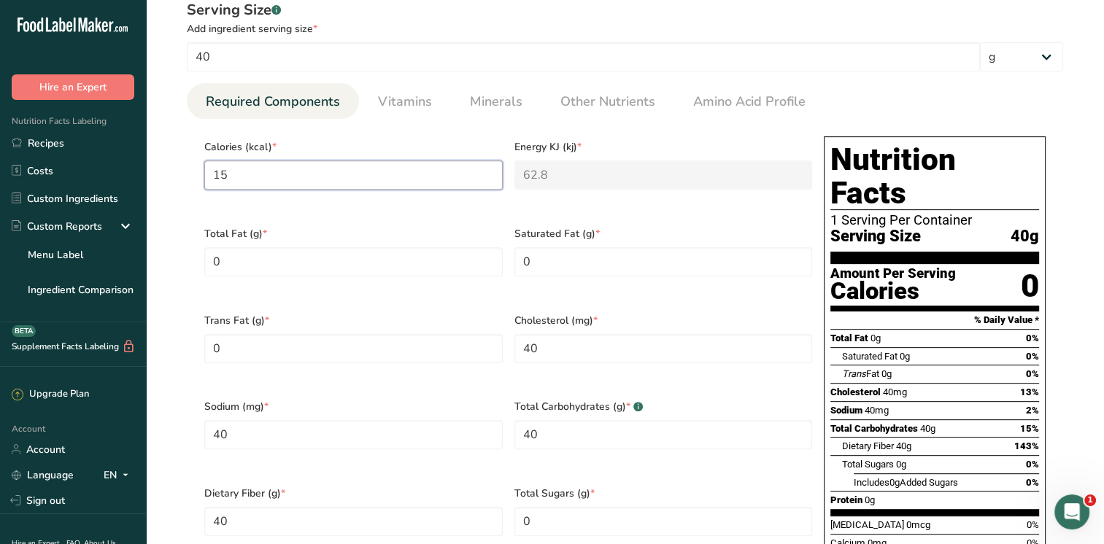
type input "155"
type KJ "648.5"
type input "155"
type Fat "2.68"
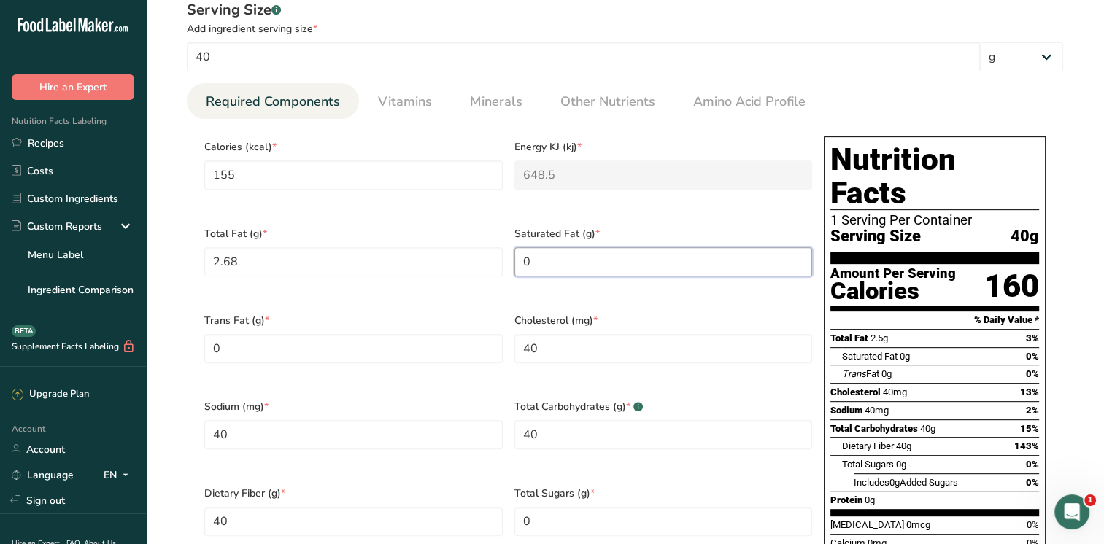
click at [549, 254] on Fat "0" at bounding box center [663, 261] width 298 height 29
type Fat "0.28"
type input "0"
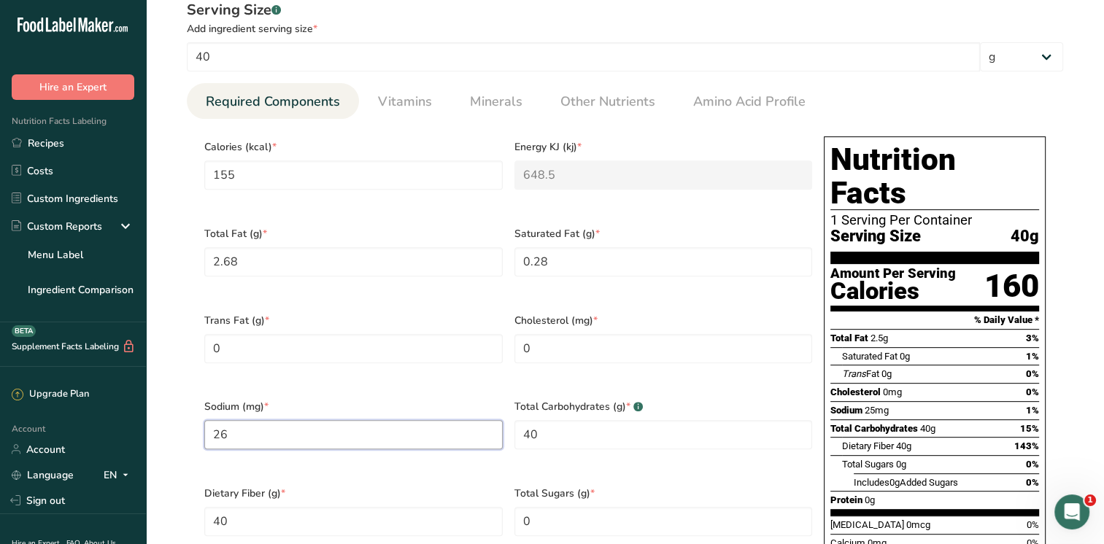
type input "26"
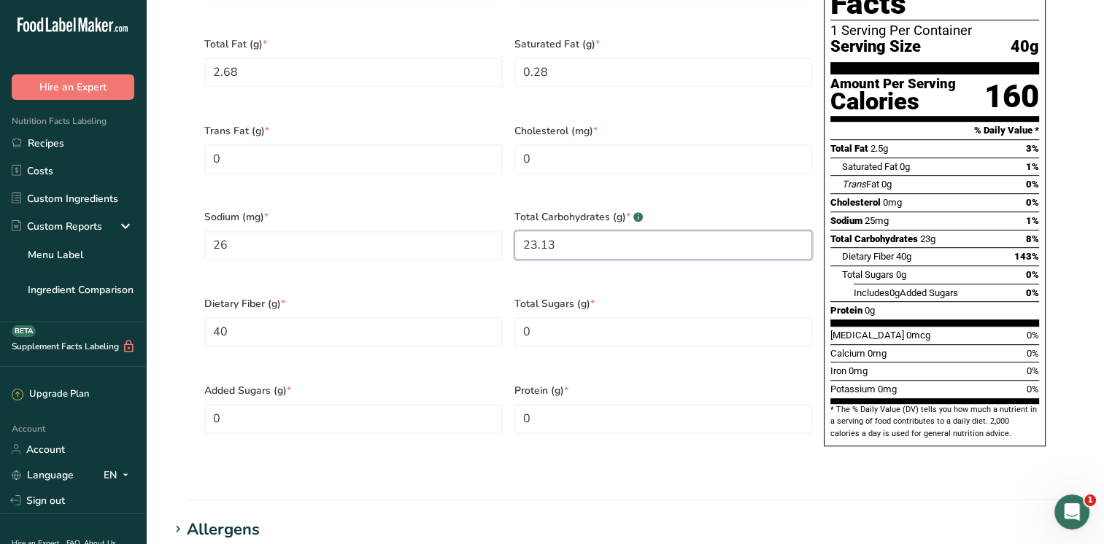
scroll to position [784, 0]
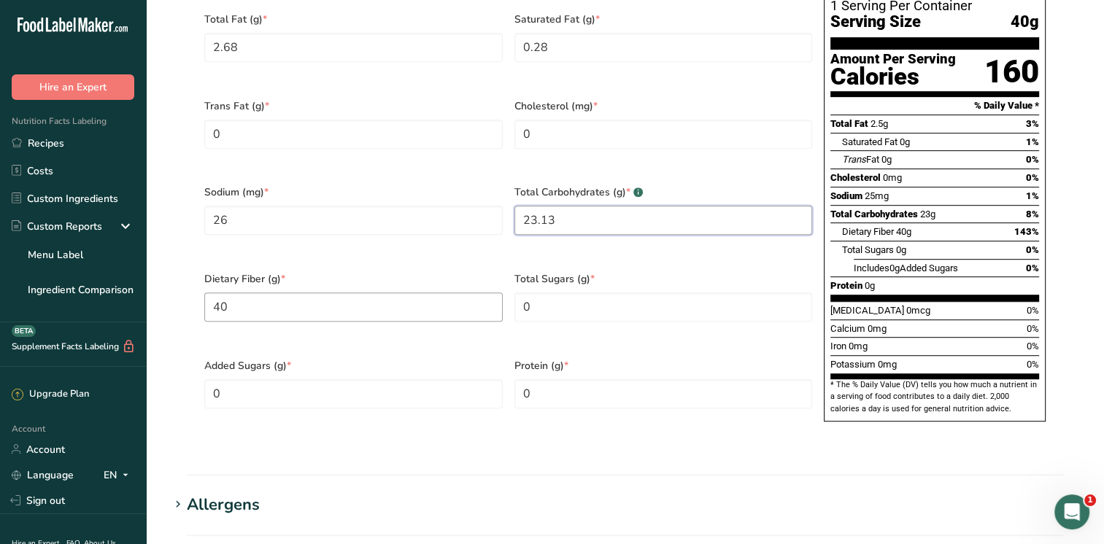
type Carbohydrates "23.13"
click at [273, 293] on Fiber "40" at bounding box center [353, 307] width 298 height 29
type Fiber "4.32"
type Sugars "4.36"
click at [708, 379] on input "0" at bounding box center [663, 393] width 298 height 29
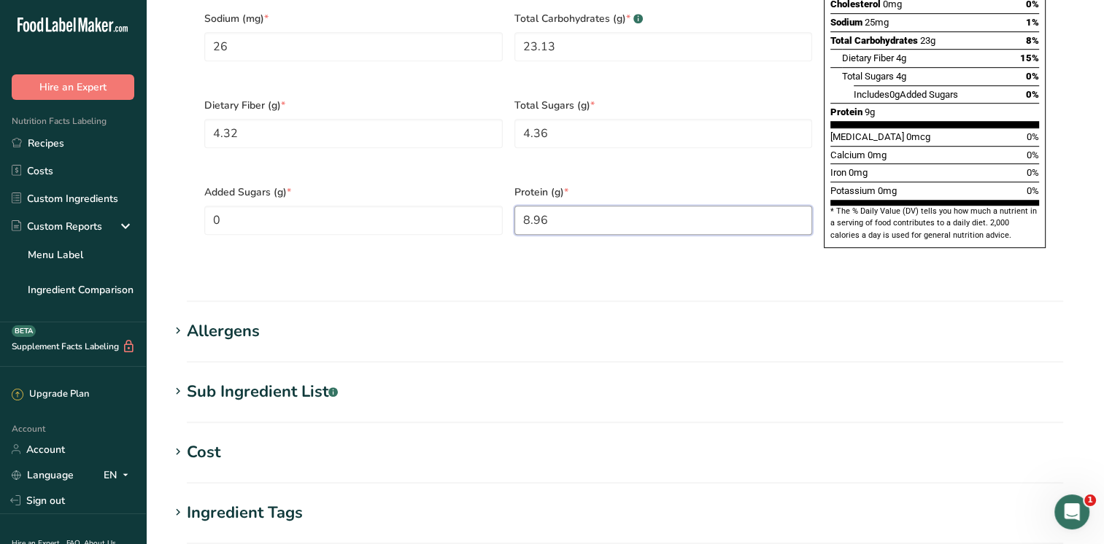
scroll to position [1218, 0]
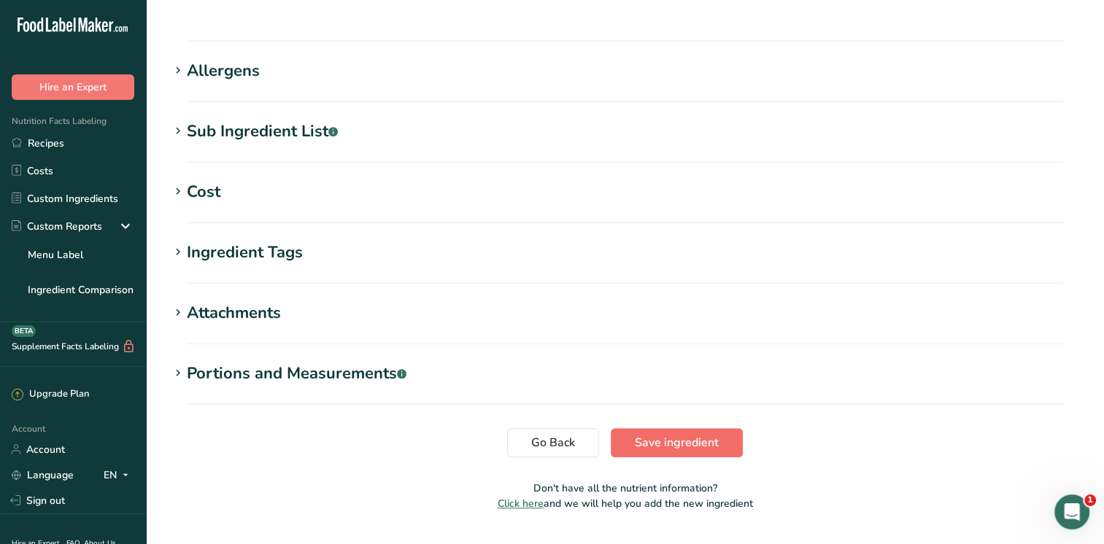
type input "8.96"
click at [665, 434] on span "Save ingredient" at bounding box center [677, 443] width 84 height 18
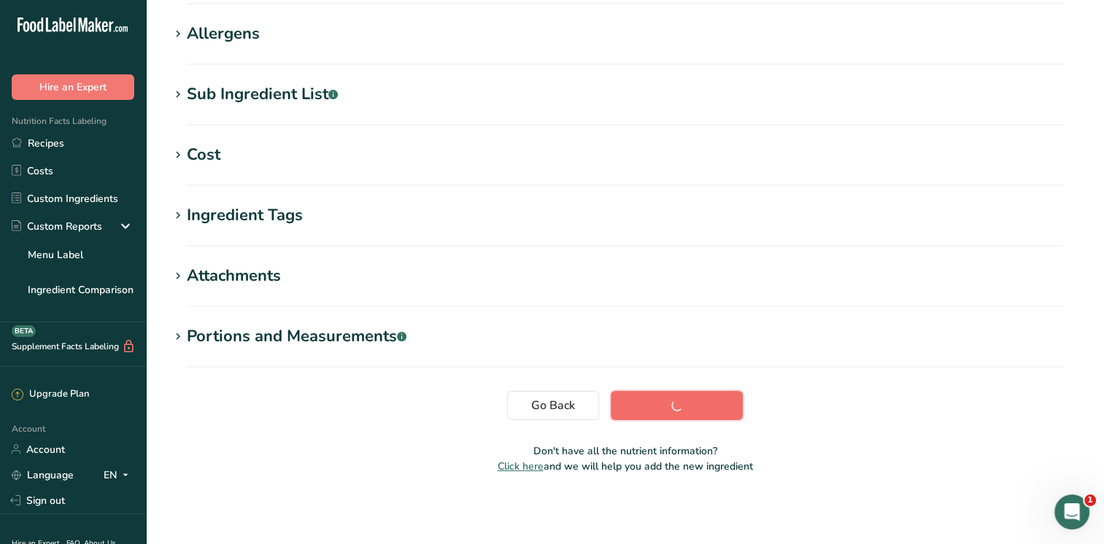
scroll to position [227, 0]
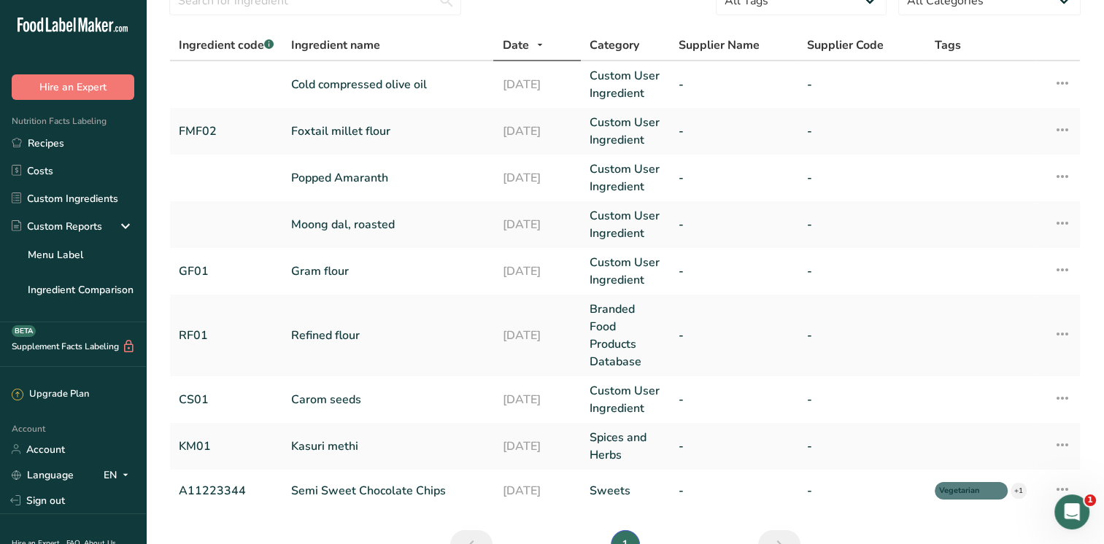
scroll to position [137, 0]
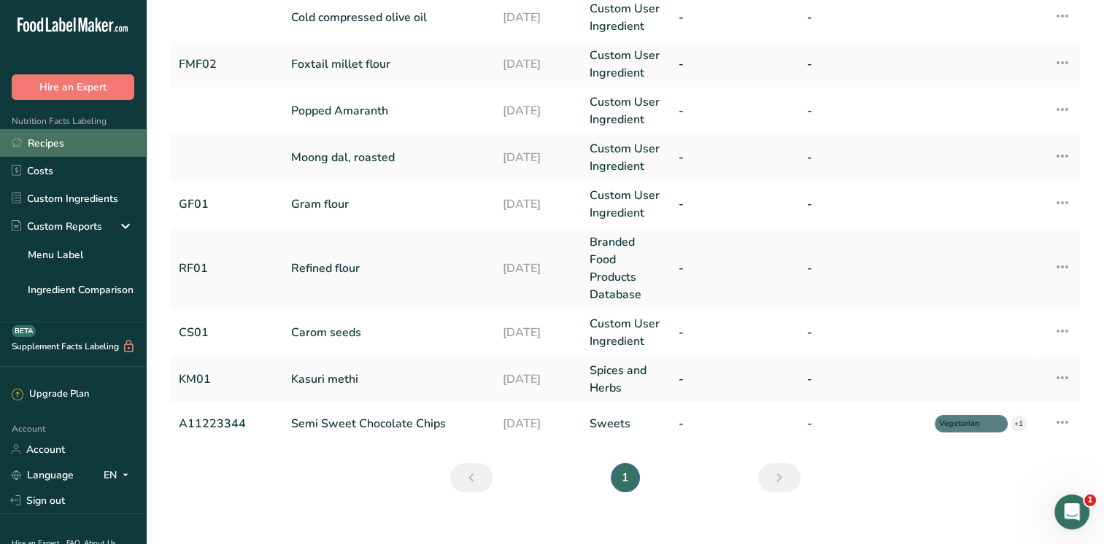
click at [35, 137] on link "Recipes" at bounding box center [73, 143] width 146 height 28
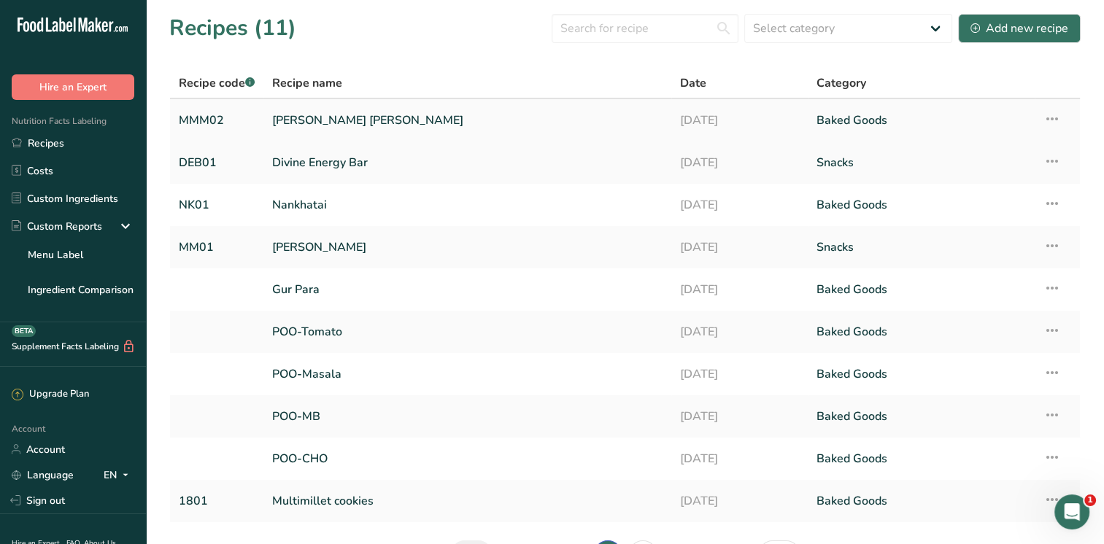
click at [362, 119] on link "[PERSON_NAME] [PERSON_NAME]" at bounding box center [467, 120] width 390 height 31
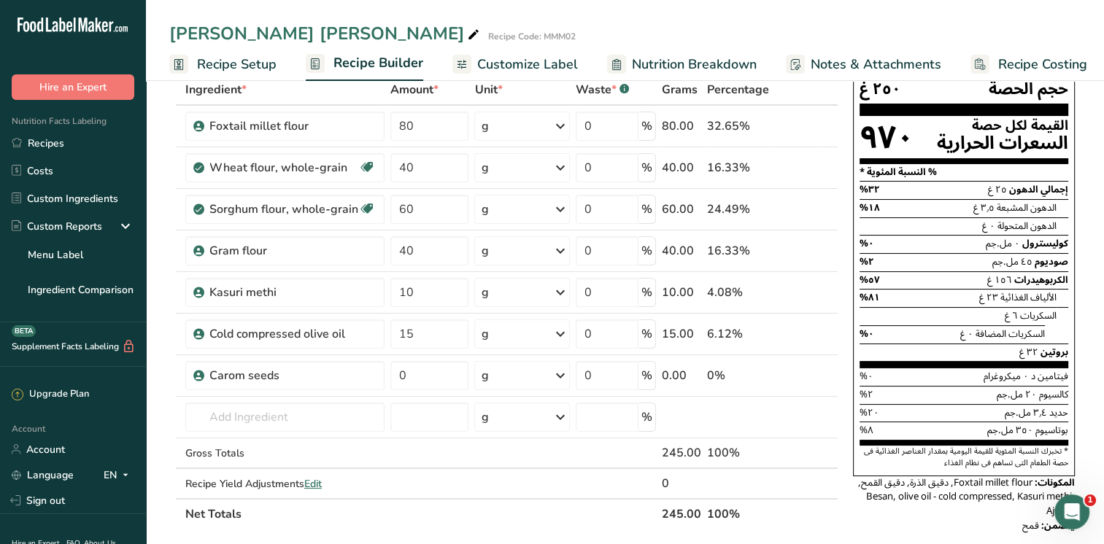
scroll to position [117, 0]
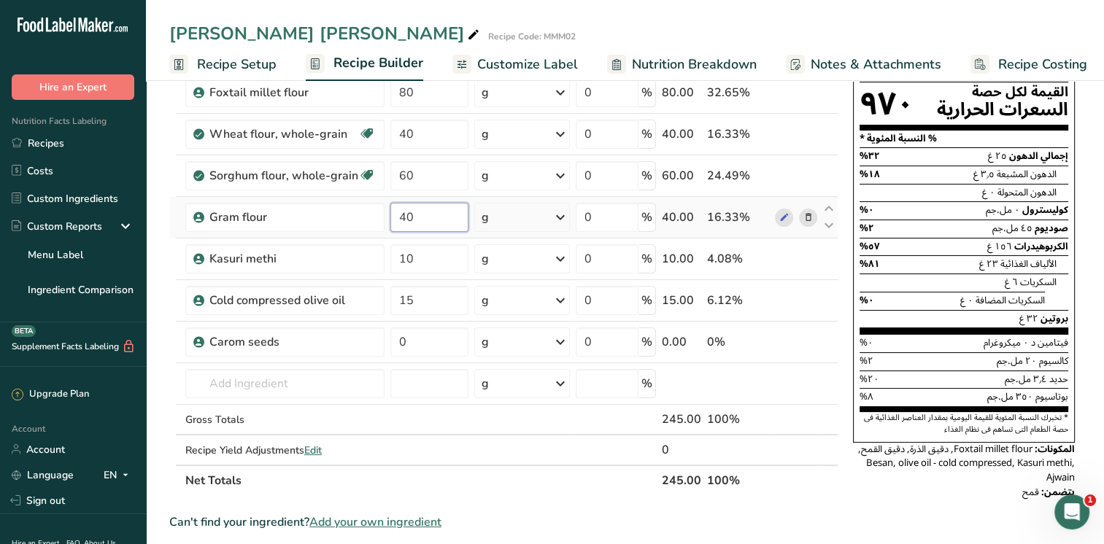
click at [435, 214] on input "40" at bounding box center [429, 217] width 79 height 29
type input "4"
type input "40"
click at [425, 258] on input "10" at bounding box center [429, 258] width 79 height 29
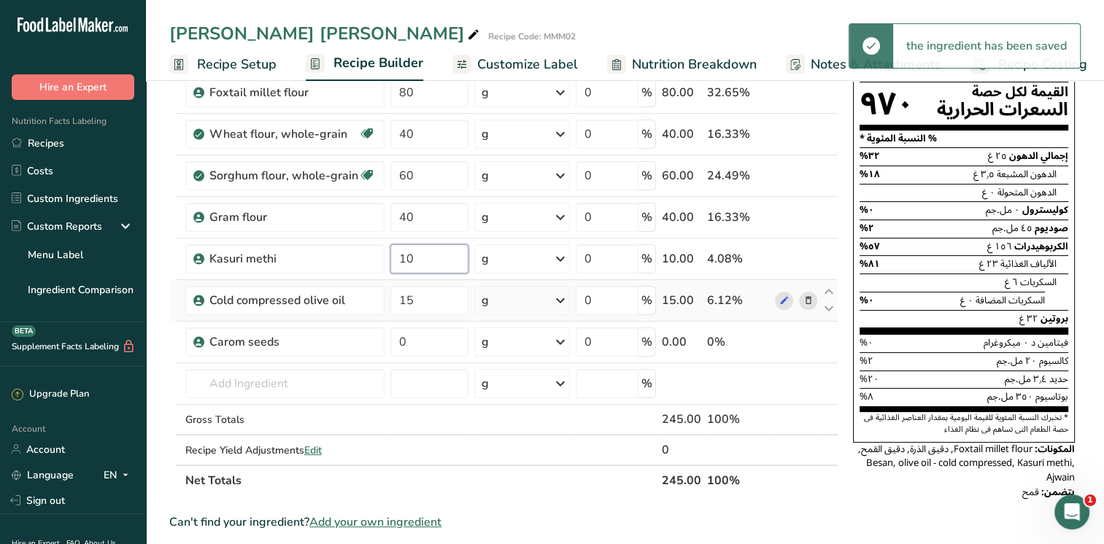
type input "1"
type input "10"
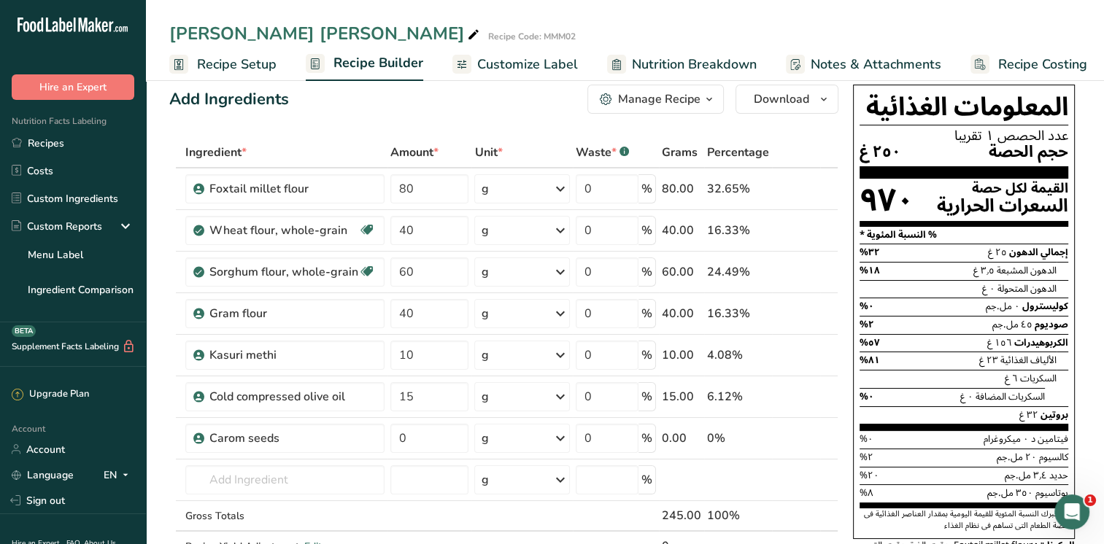
scroll to position [0, 0]
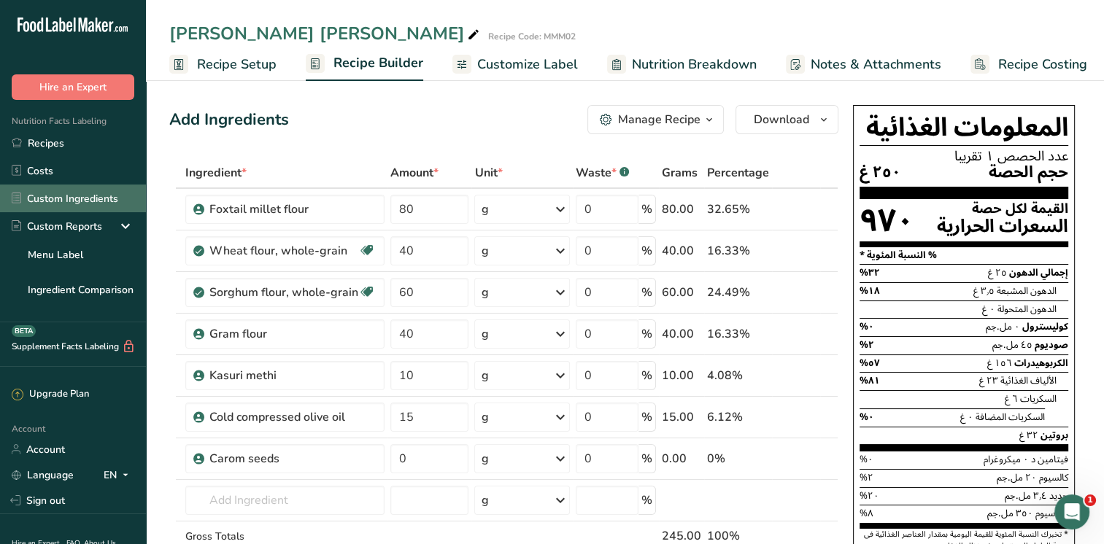
click at [44, 197] on link "Custom Ingredients" at bounding box center [73, 199] width 146 height 28
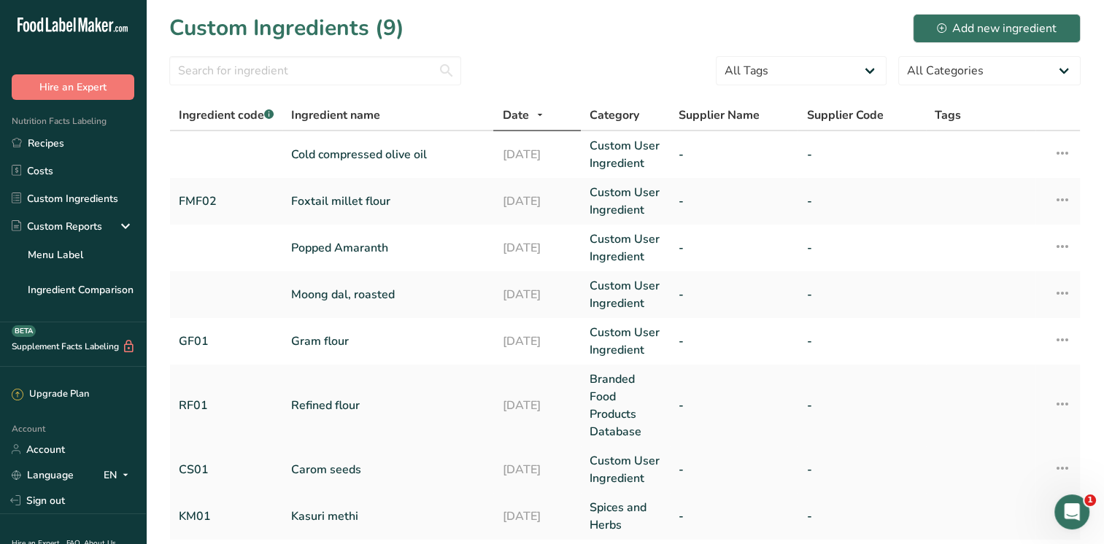
click at [352, 468] on link "Carom seeds" at bounding box center [387, 470] width 193 height 18
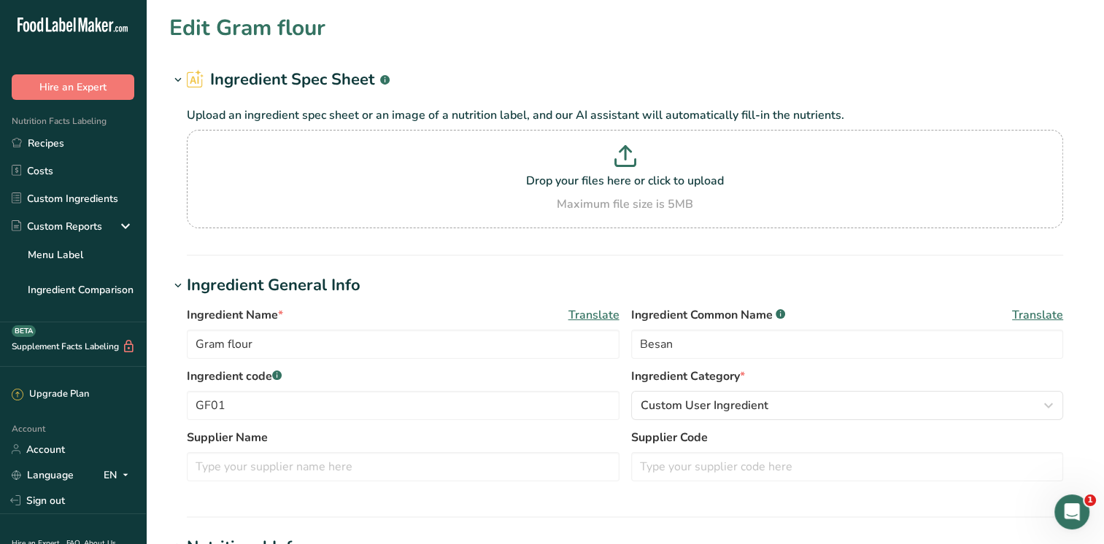
type input "Carom seeds"
type input "[PERSON_NAME]"
type input "CS01"
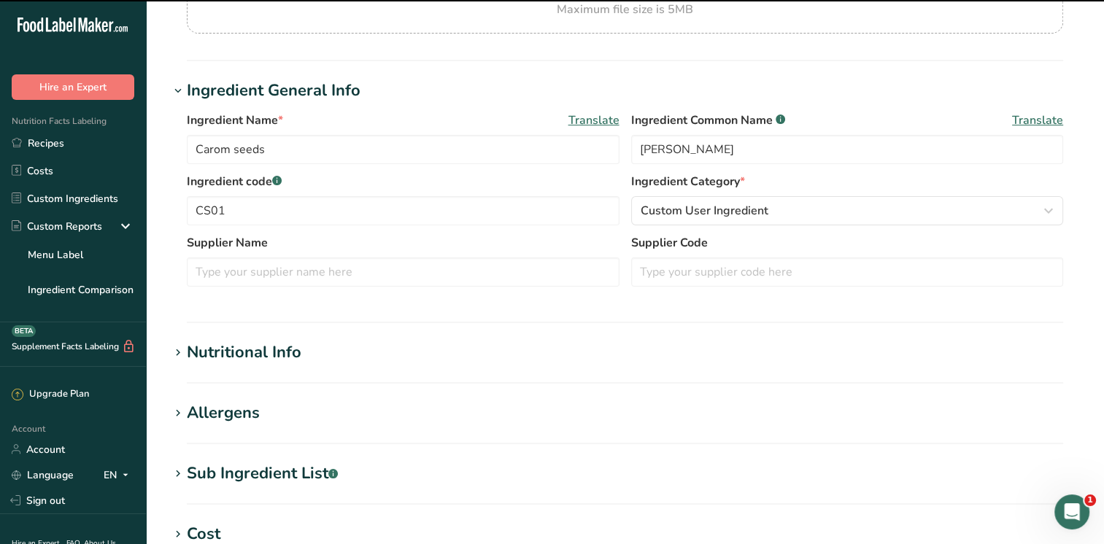
scroll to position [214, 0]
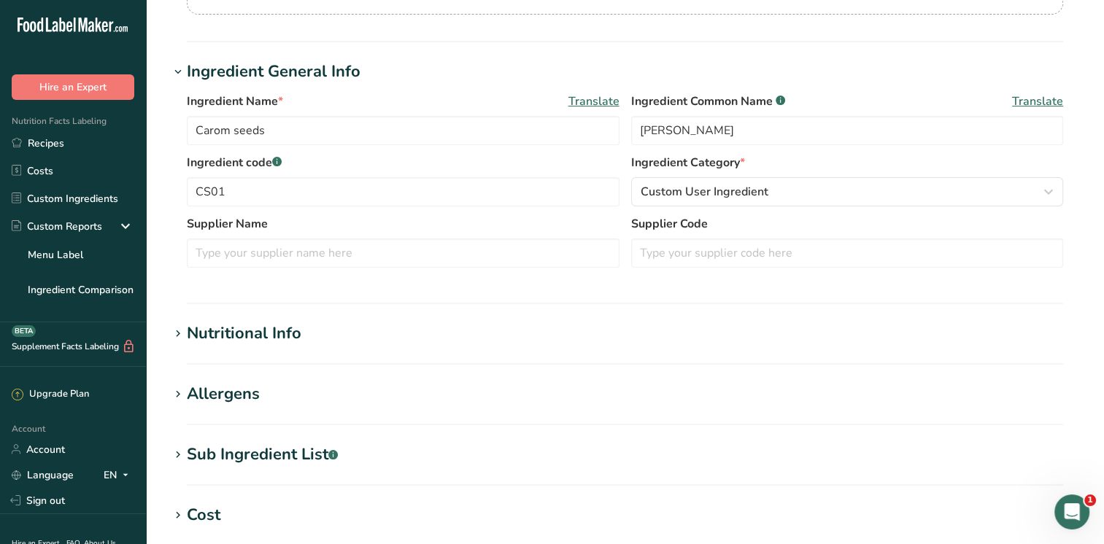
click at [178, 332] on icon at bounding box center [177, 334] width 13 height 20
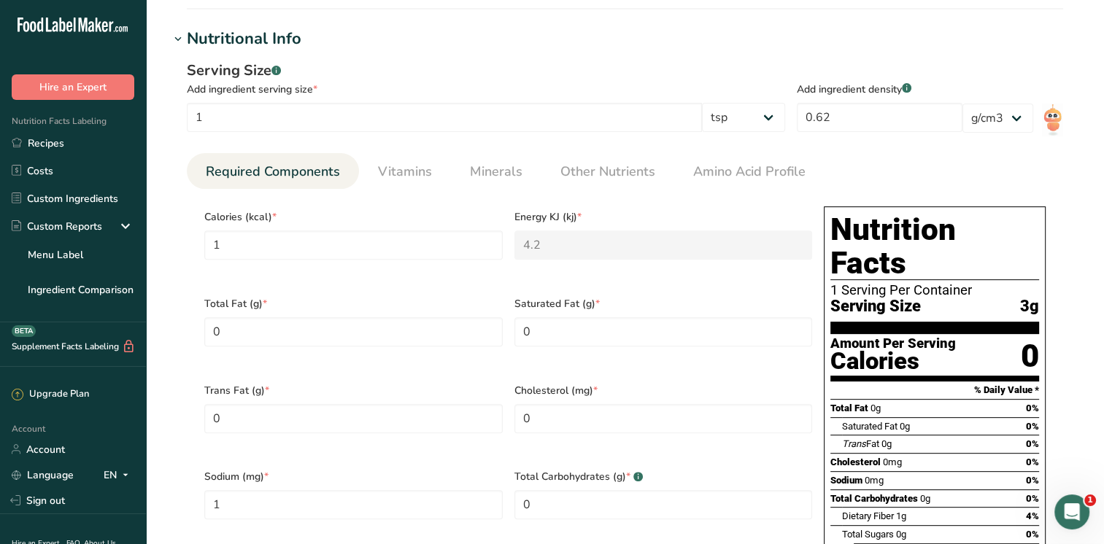
scroll to position [543, 0]
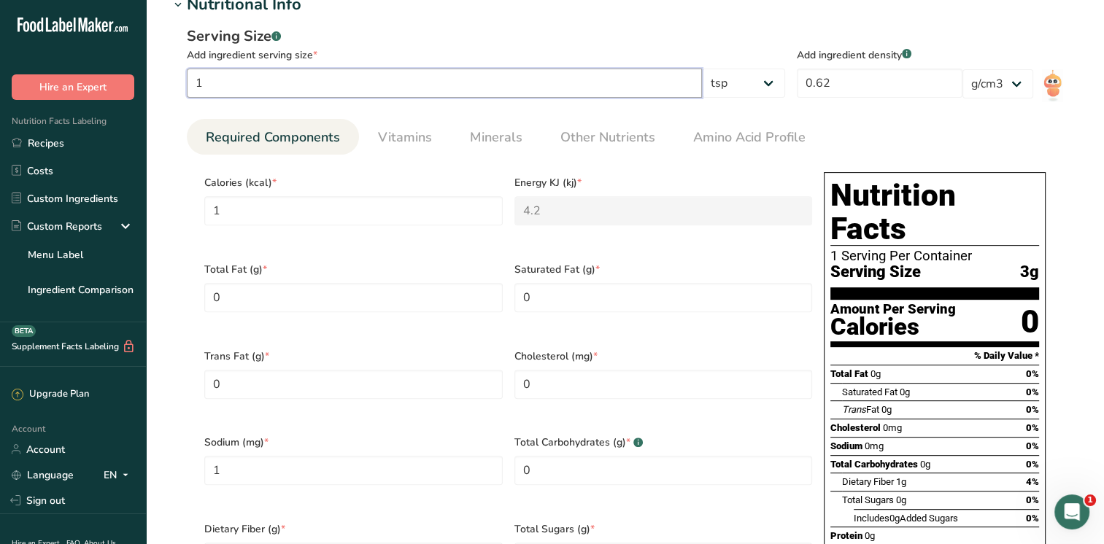
click at [260, 71] on input "1" at bounding box center [444, 83] width 515 height 29
type input "2"
type KJ "8.4"
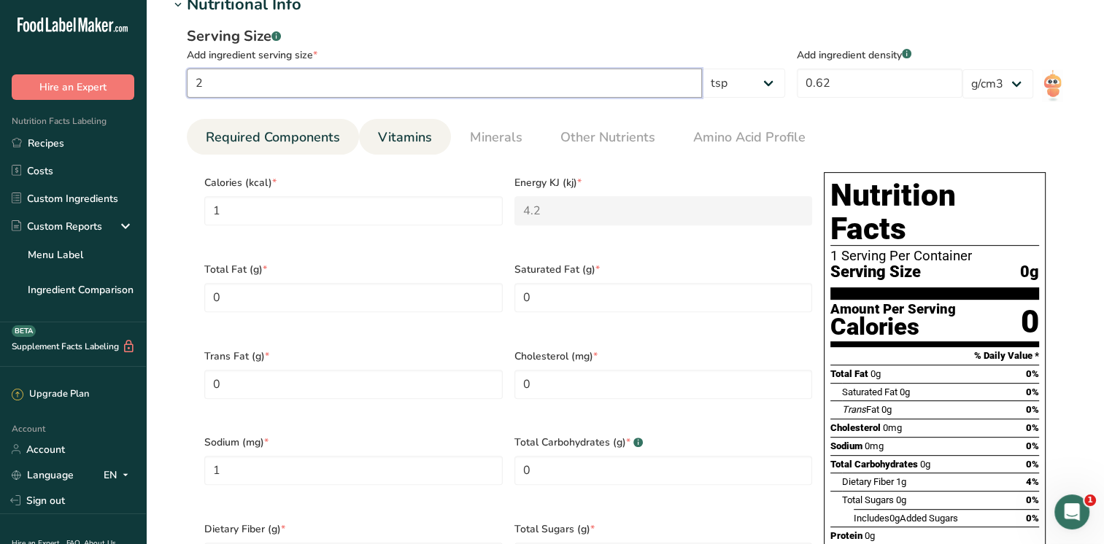
type input "2"
type Fiber "2"
type input "2"
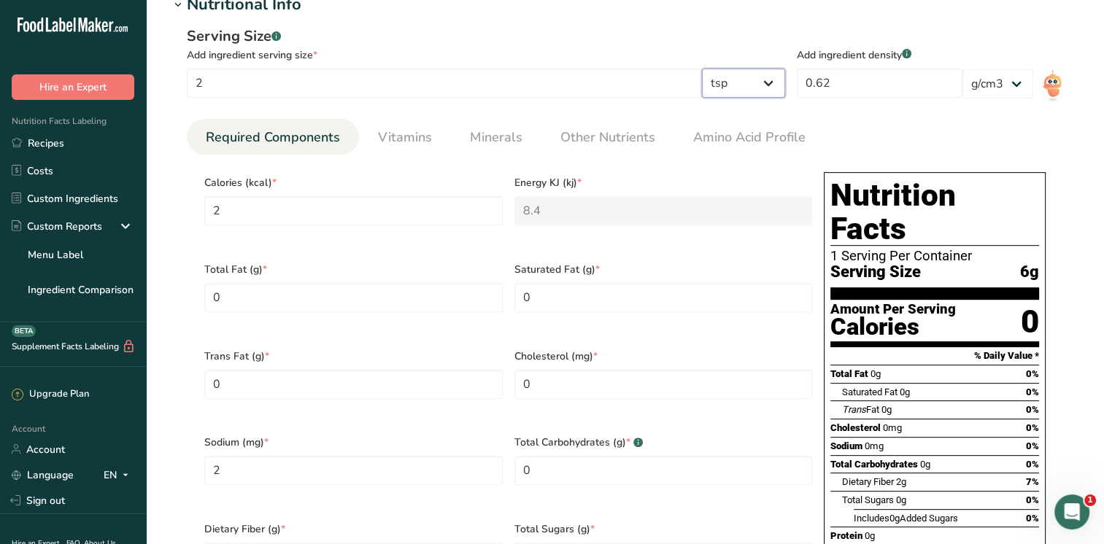
click at [776, 84] on select "g kg mg mcg lb oz l mL fl oz tbsp tsp cup qt gallon" at bounding box center [743, 83] width 83 height 29
select select "0"
click at [785, 69] on select "g kg mg mcg lb oz l mL fl oz tbsp tsp cup qt gallon" at bounding box center [743, 83] width 83 height 29
type input "0.6545"
type KJ "2.7487"
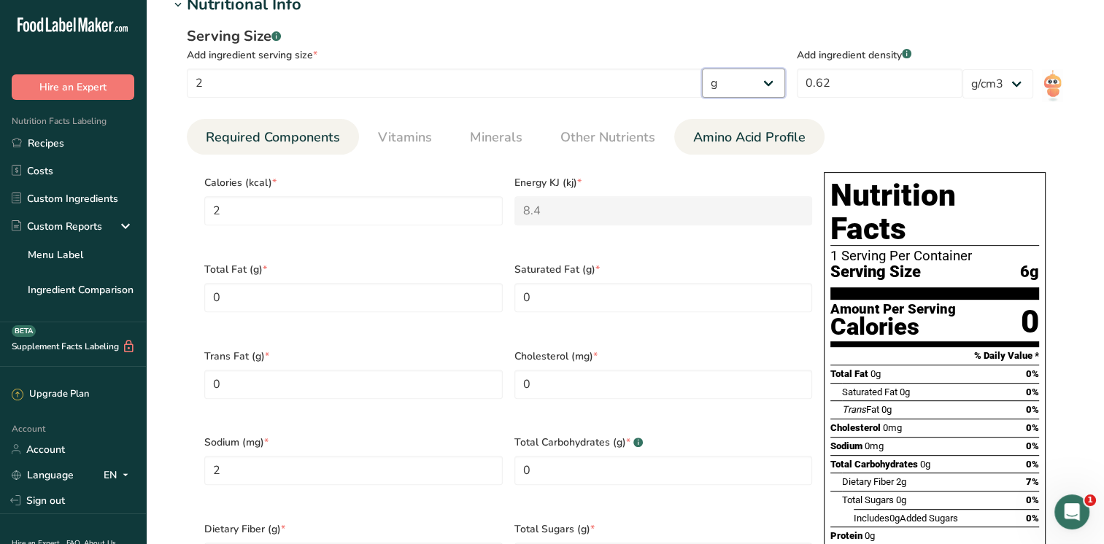
type input "0.6545"
type Fiber "0.6545"
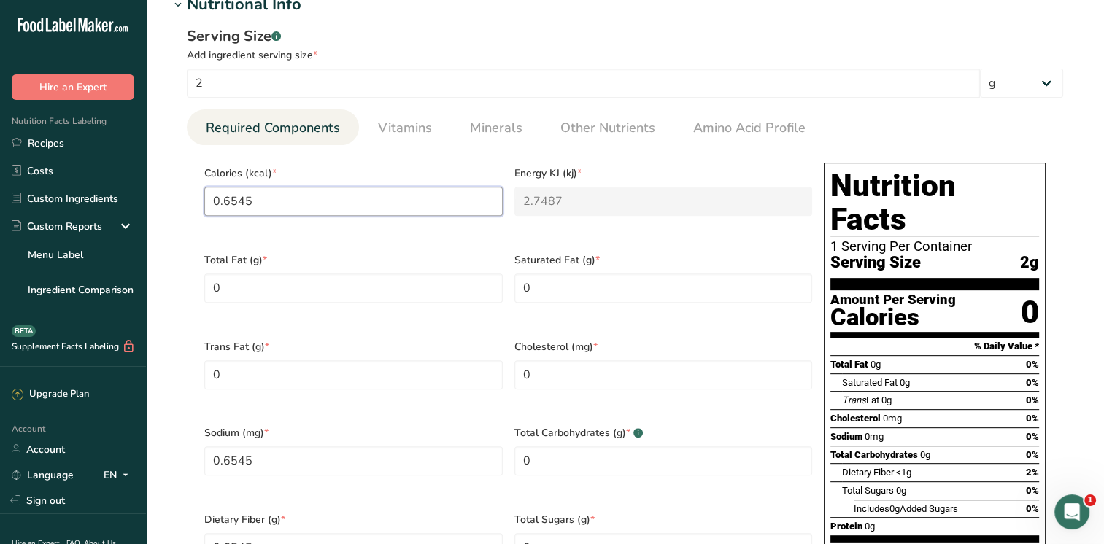
click at [317, 200] on input "0.6545" at bounding box center [353, 201] width 298 height 29
type input "0.654"
type KJ "2.7"
type input "0"
type KJ "0"
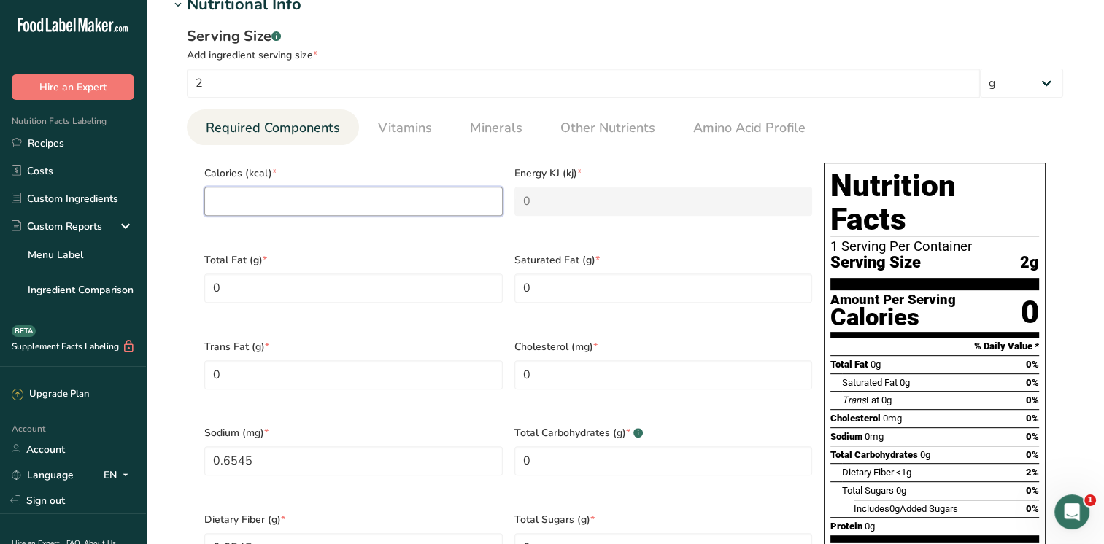
type input "7"
type KJ "29.3"
type input "7"
type Fat "0.4"
type Fat "0.1"
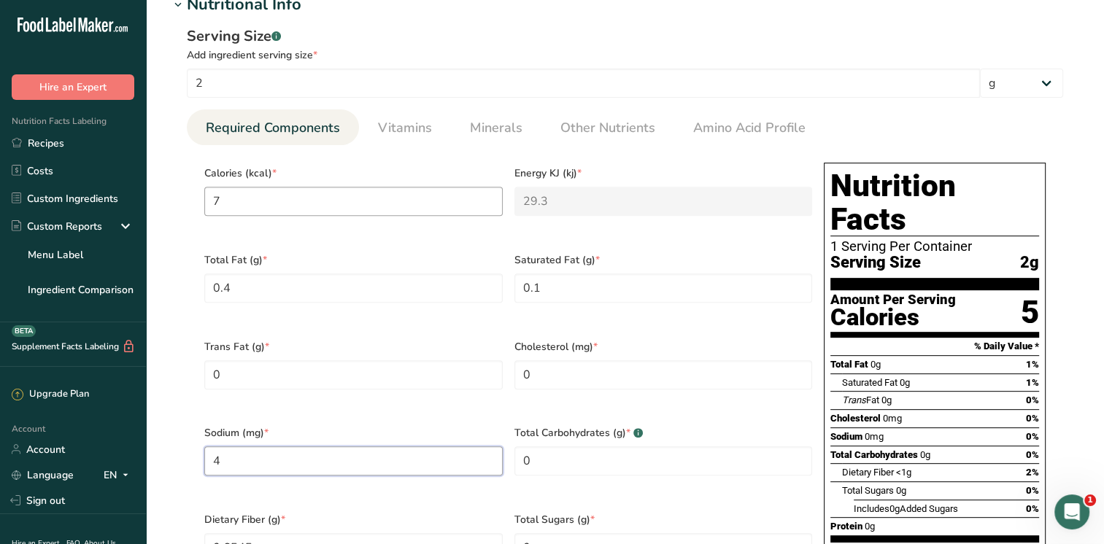
type input "4"
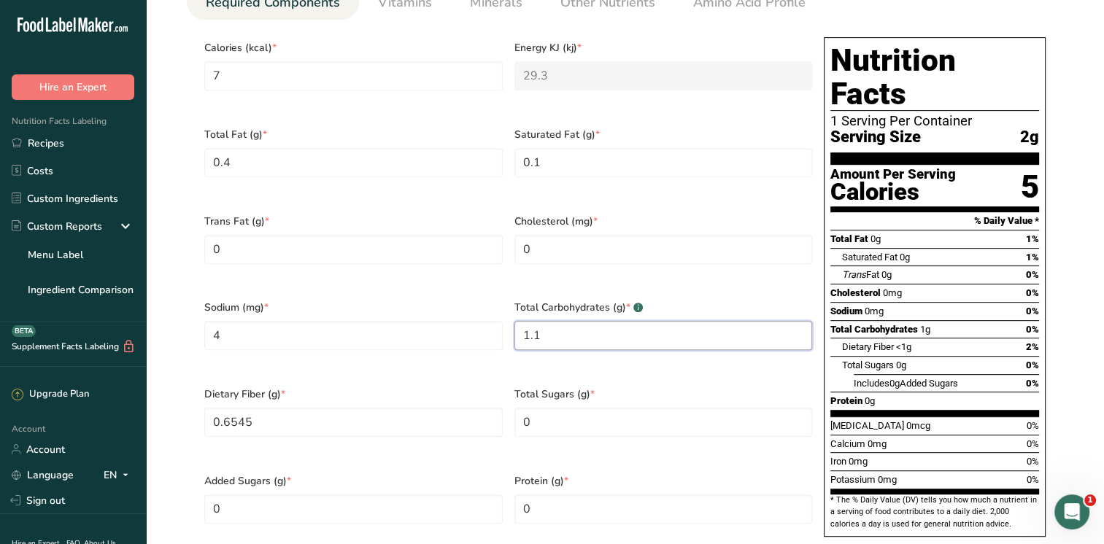
scroll to position [826, 0]
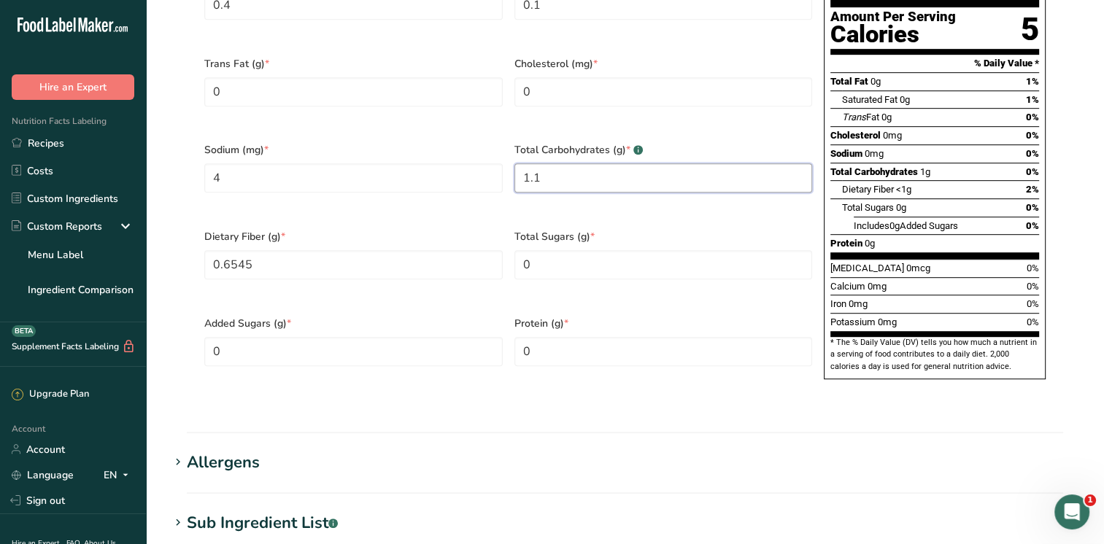
type Carbohydrates "1.1"
click at [263, 337] on Sugars "0" at bounding box center [353, 351] width 298 height 29
click at [247, 337] on Sugars "0.5" at bounding box center [353, 351] width 298 height 29
type Sugars "0"
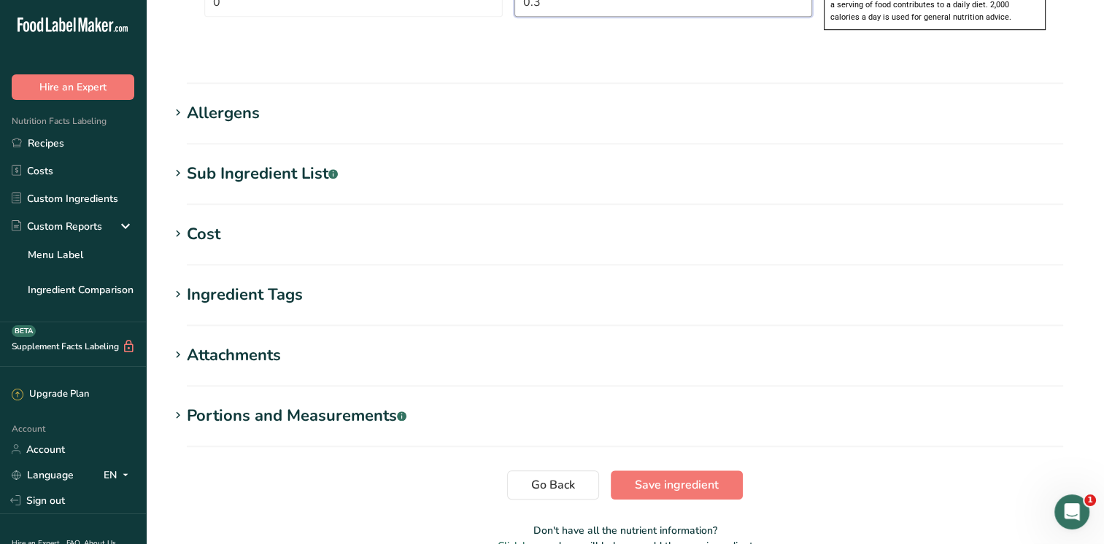
scroll to position [1218, 0]
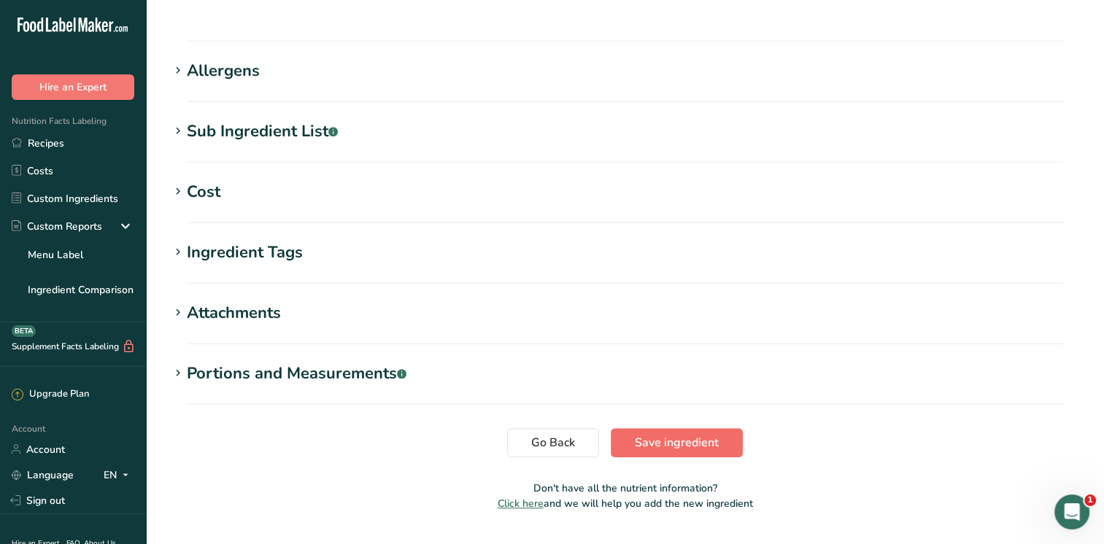
type input "0.3"
click at [689, 434] on span "Save ingredient" at bounding box center [677, 443] width 84 height 18
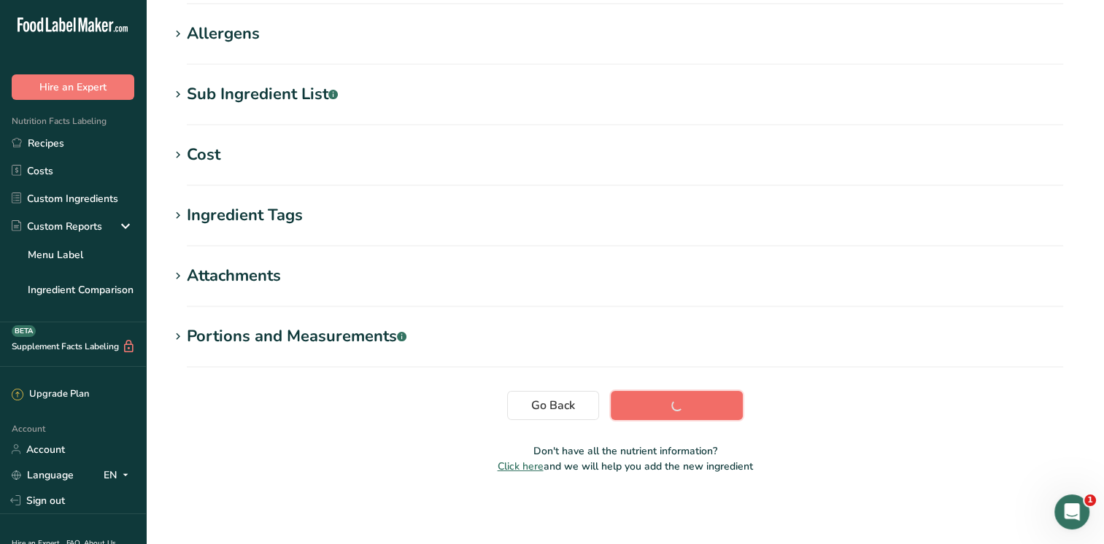
scroll to position [227, 0]
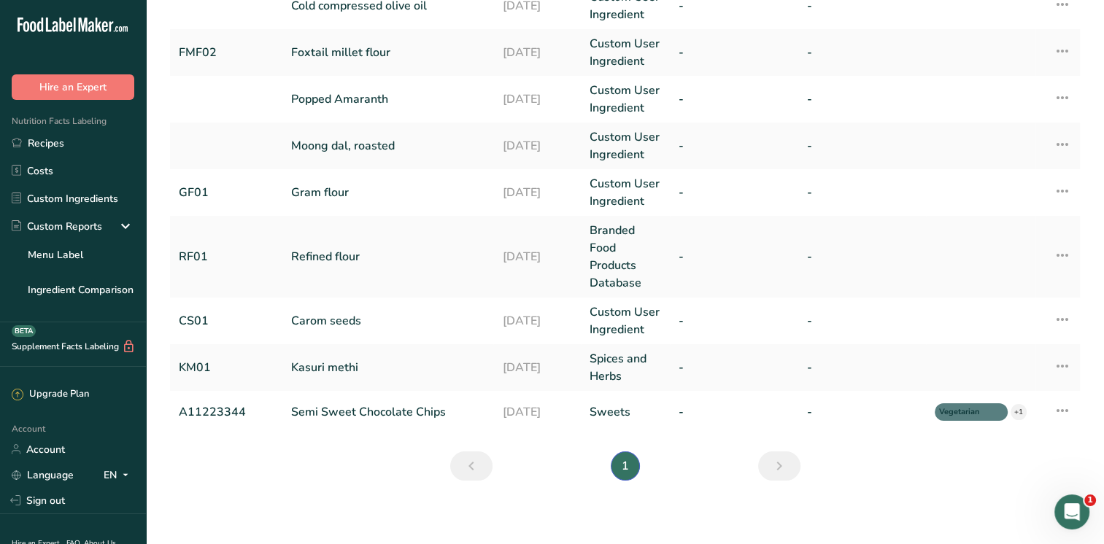
scroll to position [155, 0]
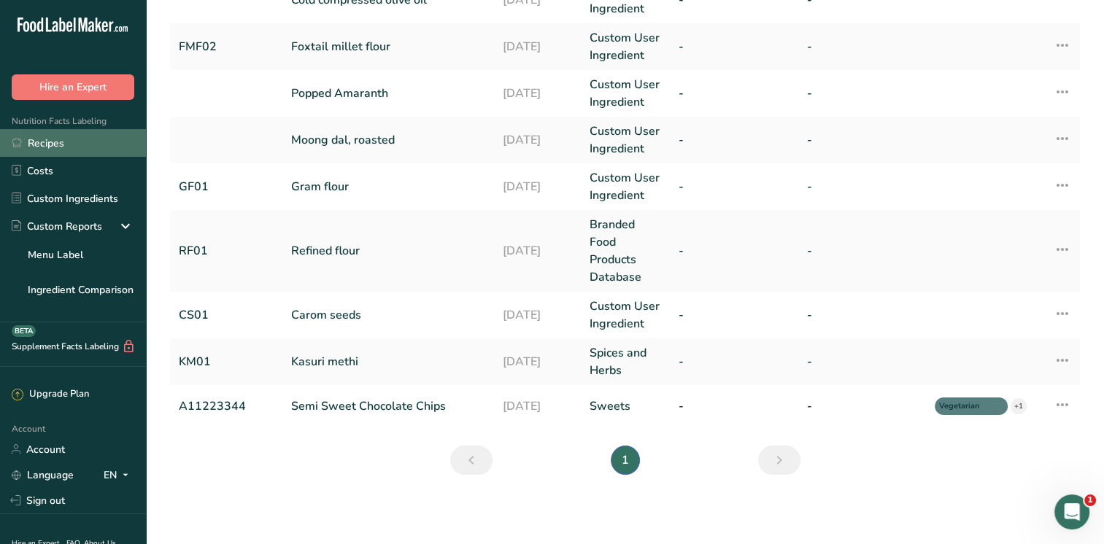
click at [53, 141] on link "Recipes" at bounding box center [73, 143] width 146 height 28
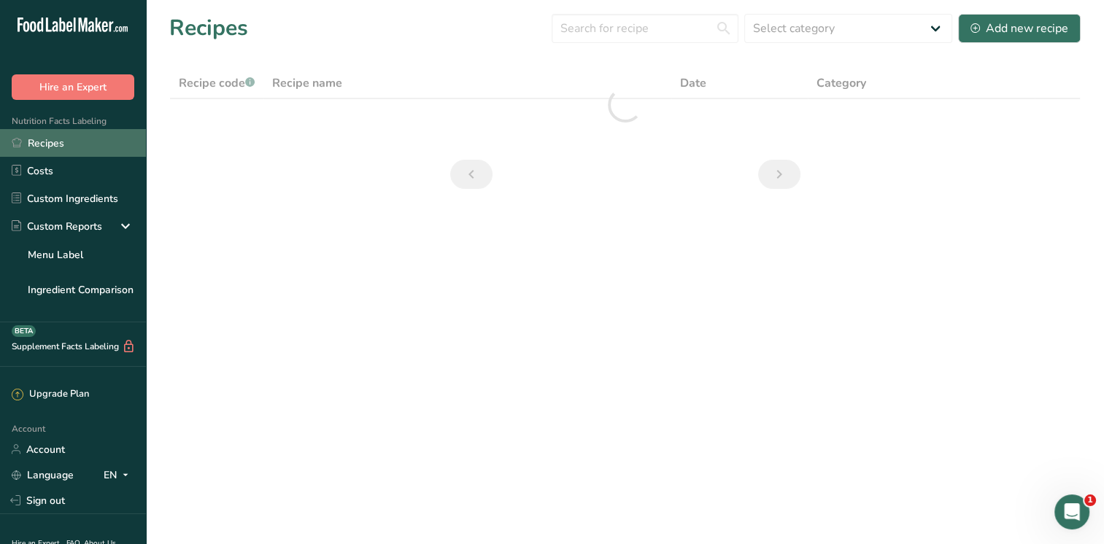
click at [43, 141] on link "Recipes" at bounding box center [73, 143] width 146 height 28
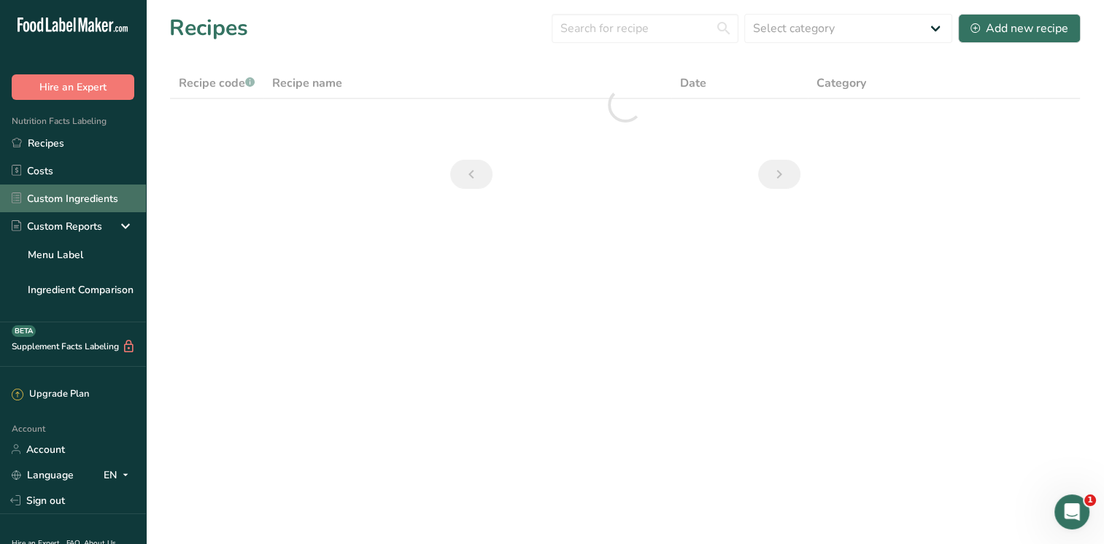
click at [68, 199] on link "Custom Ingredients" at bounding box center [73, 199] width 146 height 28
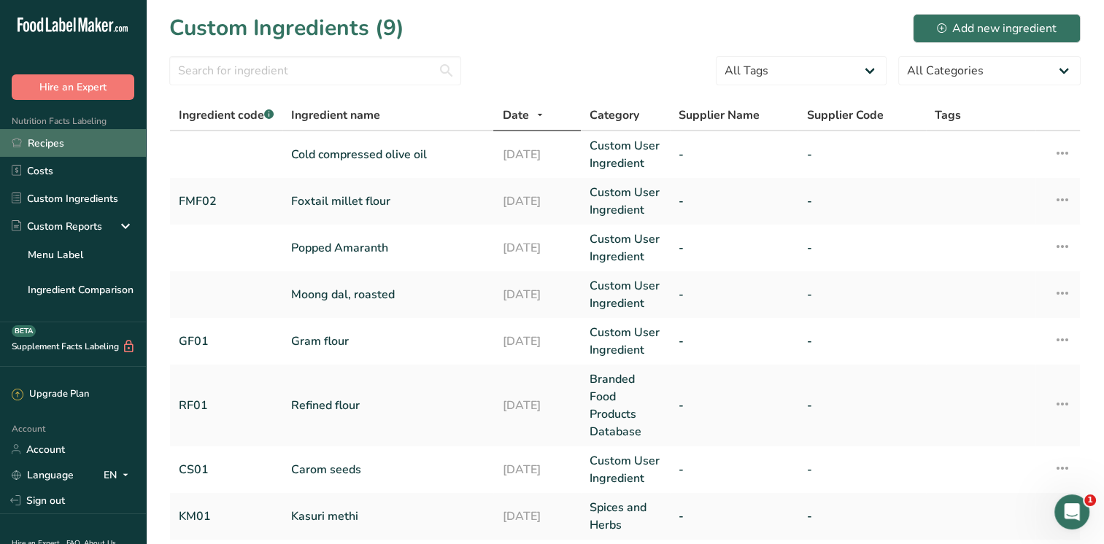
click at [67, 142] on link "Recipes" at bounding box center [73, 143] width 146 height 28
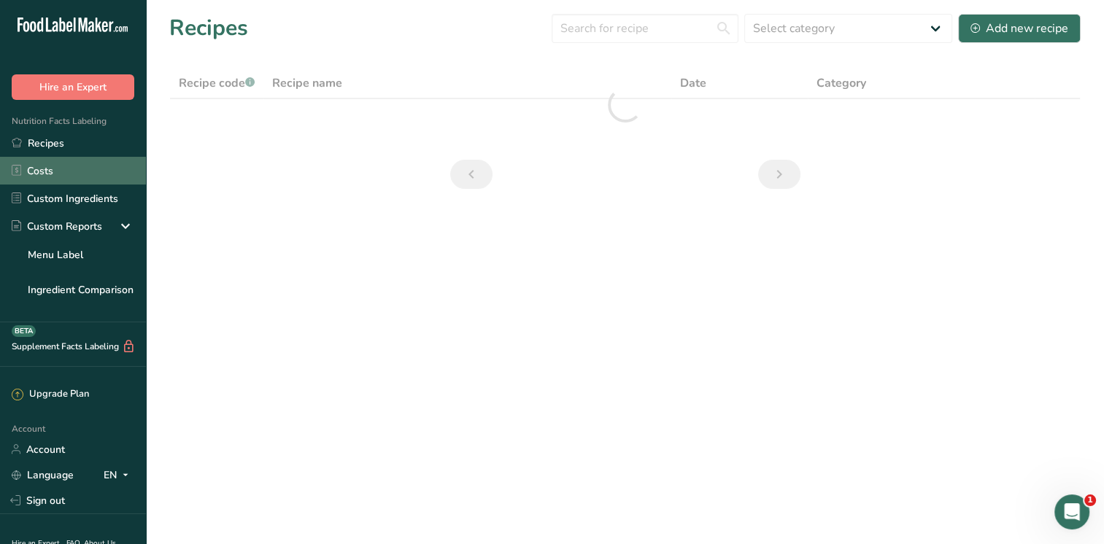
click at [45, 171] on link "Costs" at bounding box center [73, 171] width 146 height 28
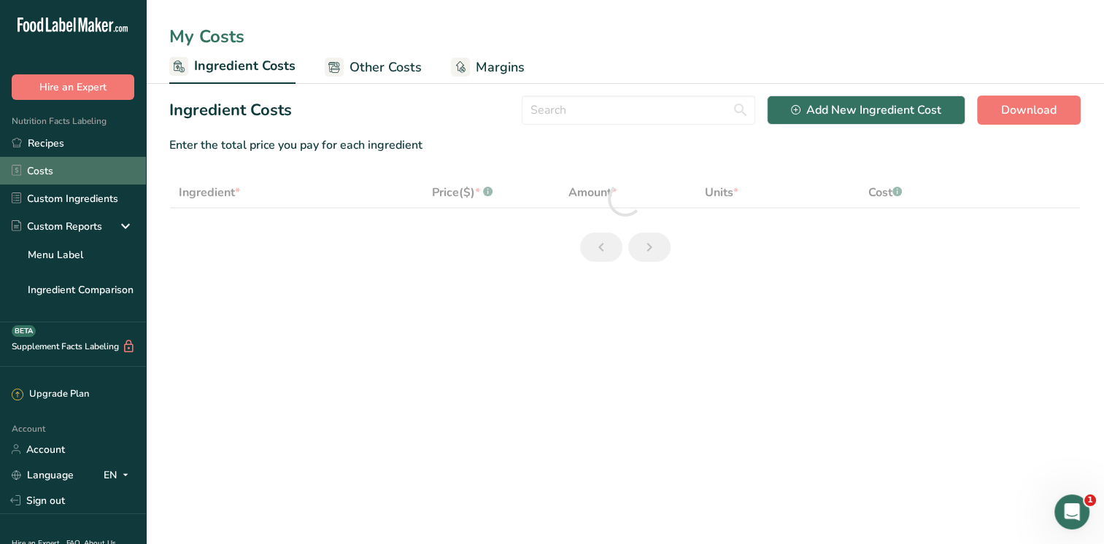
select select "1"
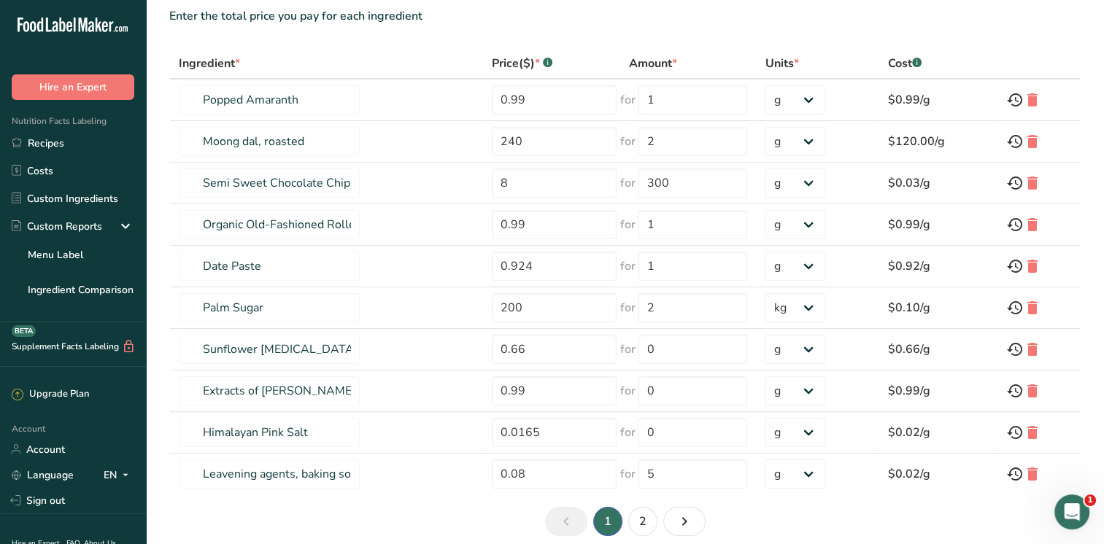
scroll to position [174, 0]
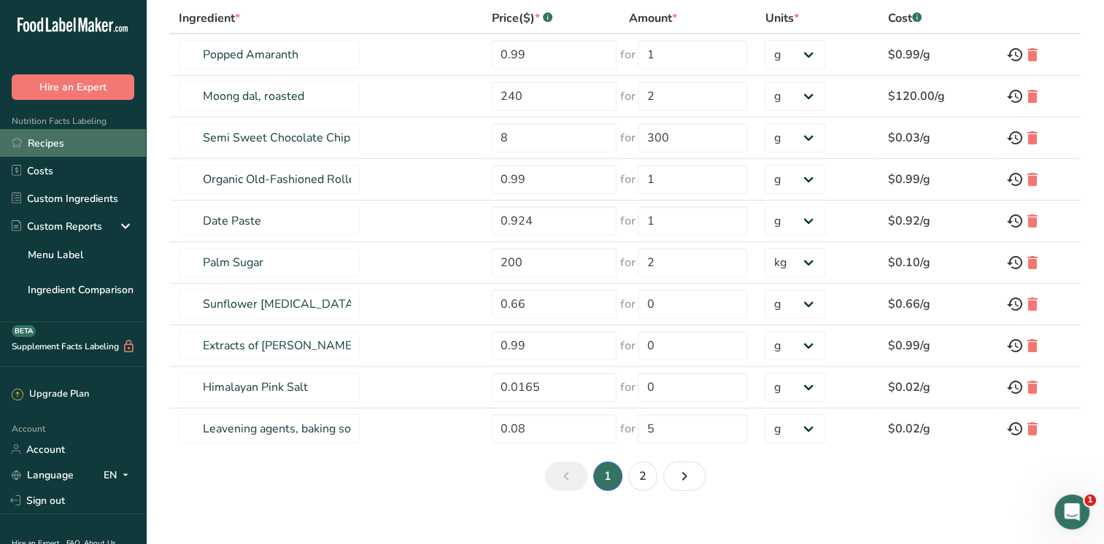
click at [61, 142] on link "Recipes" at bounding box center [73, 143] width 146 height 28
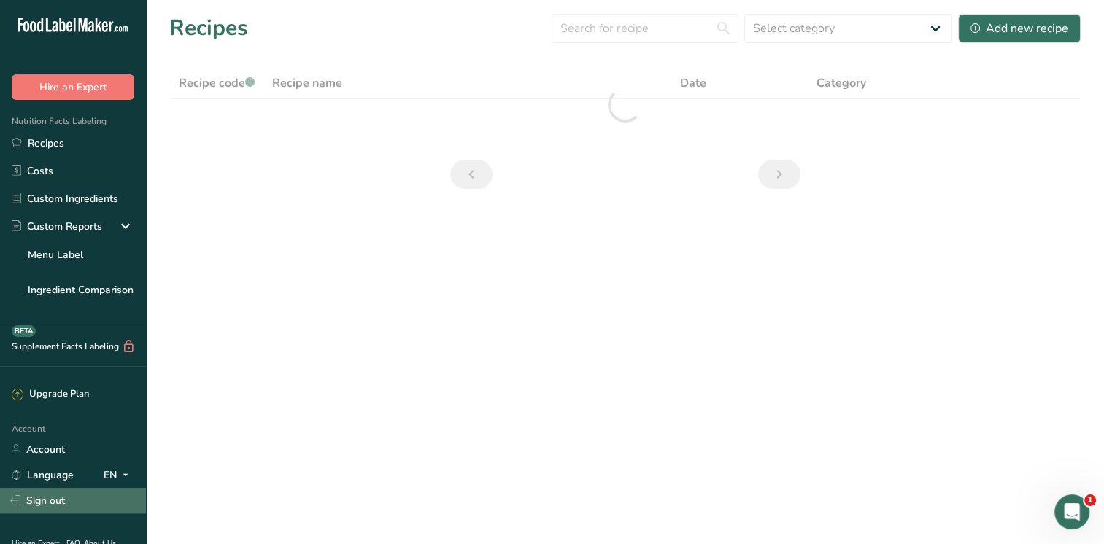
click at [48, 503] on link "Sign out" at bounding box center [73, 501] width 146 height 26
